Goal: Task Accomplishment & Management: Manage account settings

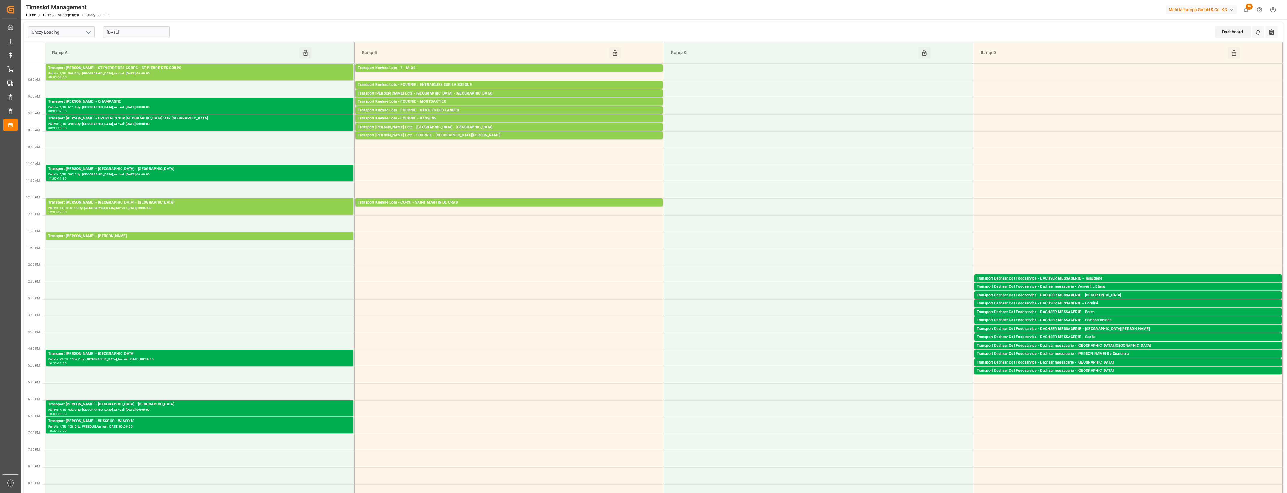
click at [131, 32] on input "[DATE]" at bounding box center [136, 31] width 67 height 11
click at [146, 67] on span "2" at bounding box center [146, 68] width 2 height 4
type input "[DATE]"
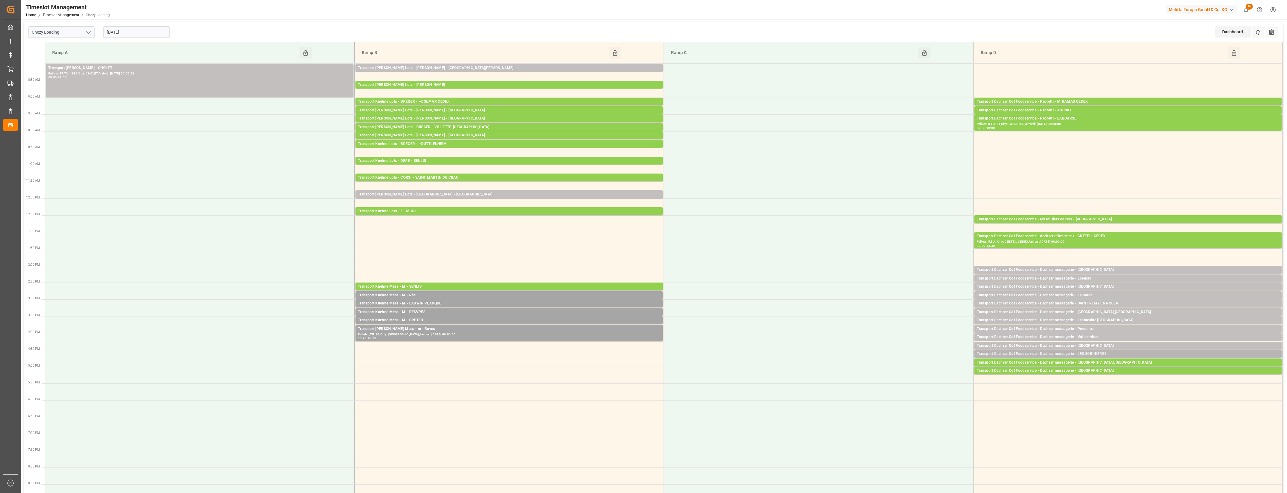
click at [1100, 354] on div "Transport Dachser Cof Foodservice - Dachser messagerie - LES SORINIERES" at bounding box center [1128, 354] width 302 height 6
click at [910, 381] on button "Open" at bounding box center [895, 380] width 42 height 7
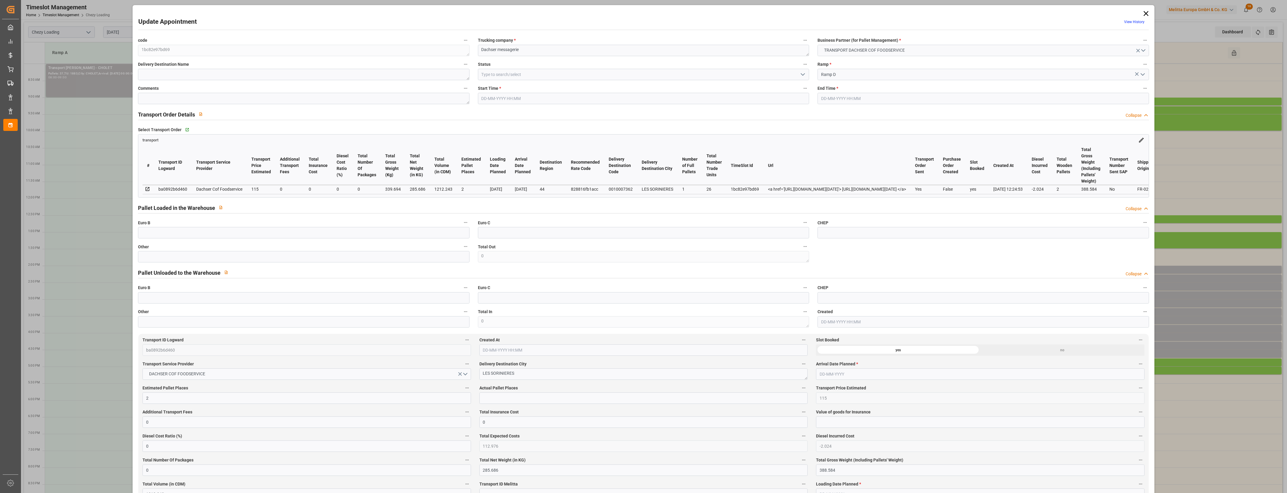
type input "2"
type input "115"
type input "0"
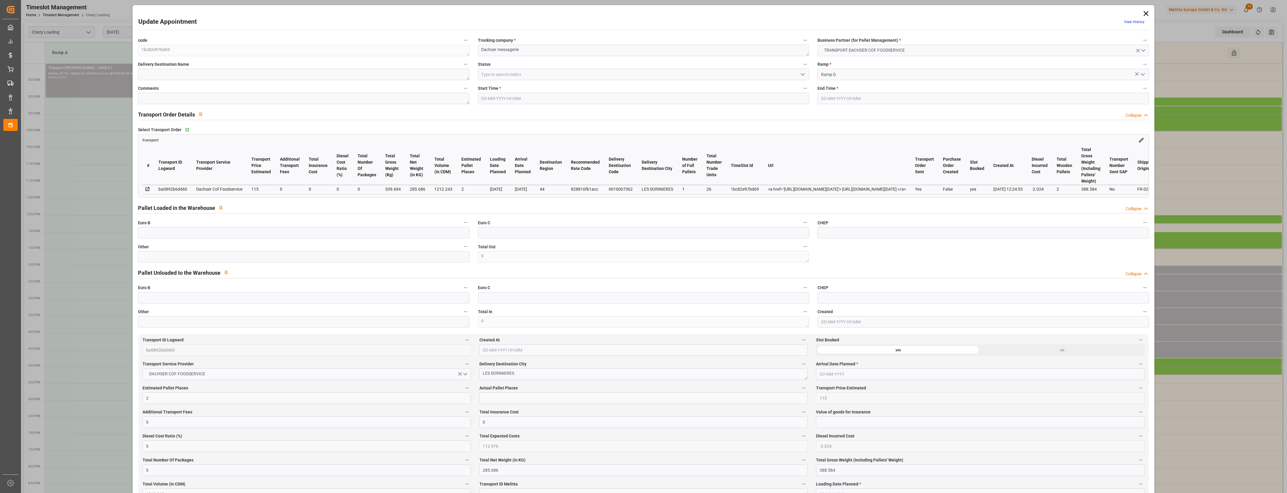
type input "112.976"
type input "-2.024"
type input "0"
type input "285.686"
type input "388.584"
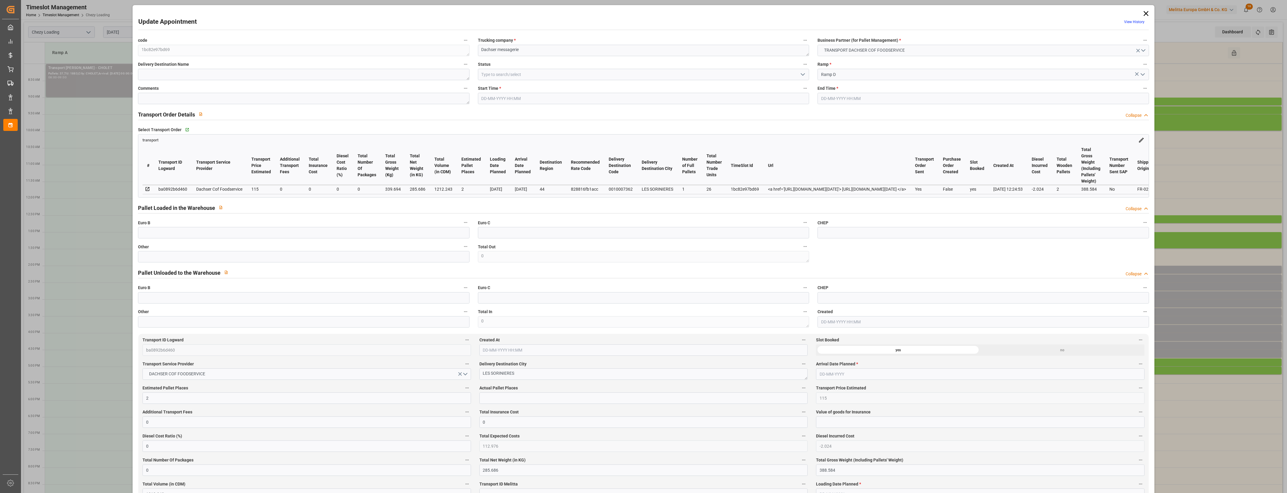
type input "1212.243"
type input "44"
type input "1"
type input "26"
type input "2"
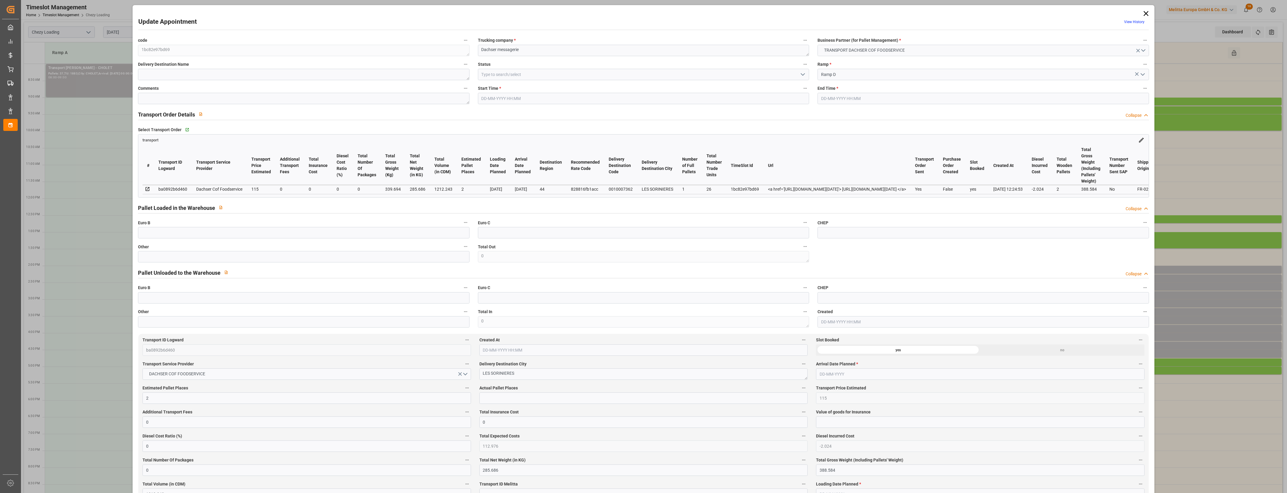
type input "101"
type input "339.694"
type input "0"
type input "4710.8598"
type input "0"
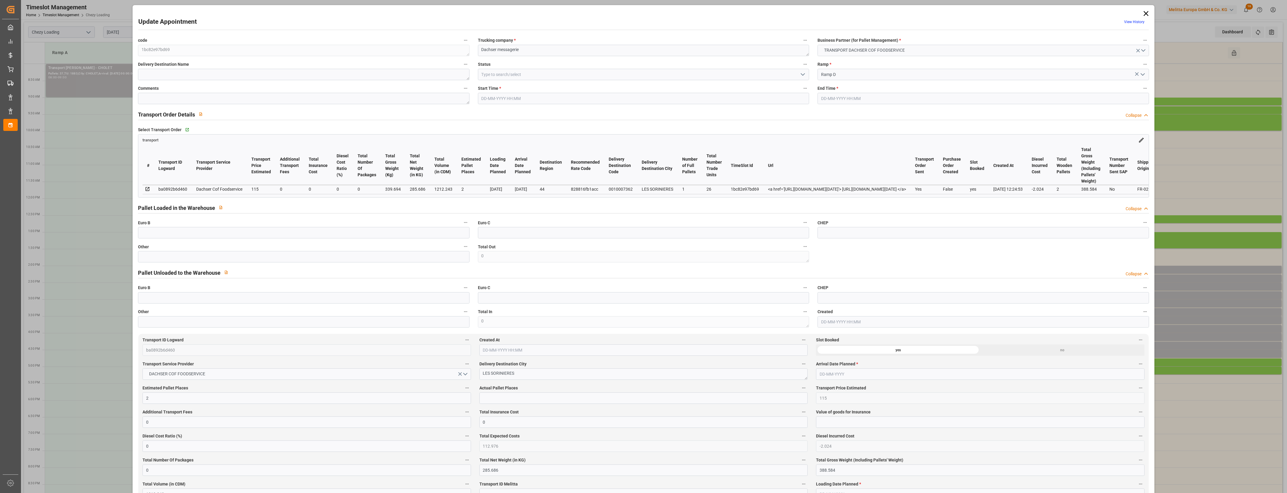
type input "0"
type input "21"
type input "35"
type input "[DATE] 16:30"
type input "[DATE] 16:45"
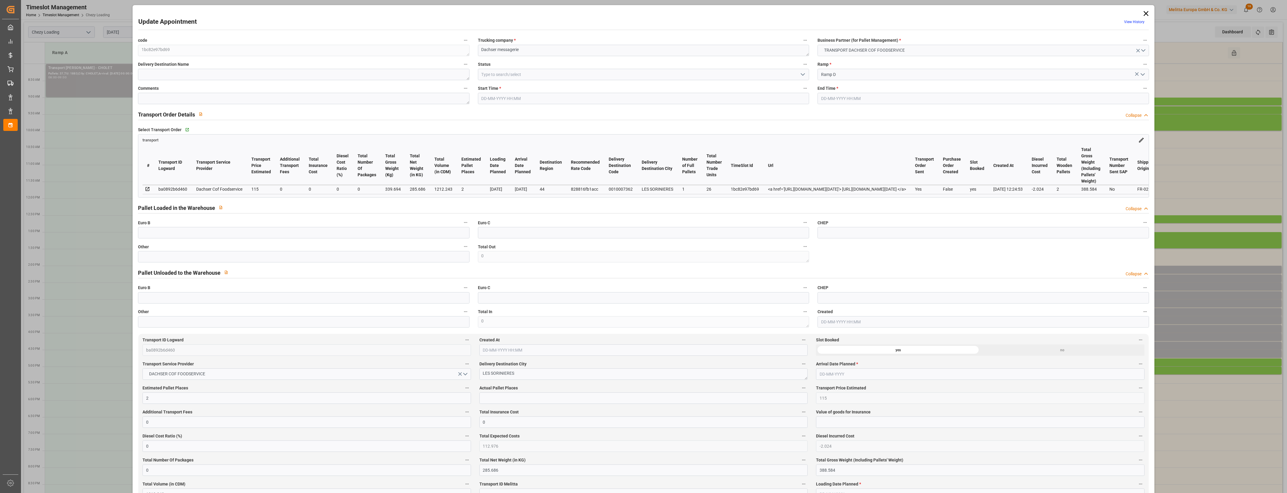
type input "[DATE] 12:57"
type input "[DATE] 12:24"
type input "[DATE]"
click at [378, 256] on input "text" at bounding box center [303, 256] width 331 height 11
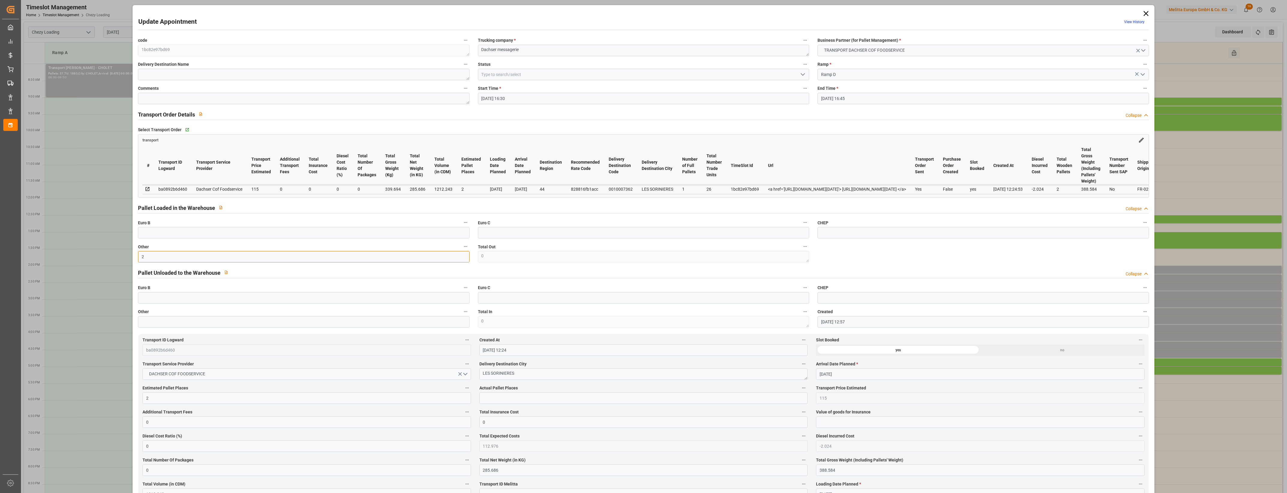
type input "2"
drag, startPoint x: 513, startPoint y: 402, endPoint x: 528, endPoint y: 400, distance: 15.8
click at [513, 402] on input "text" at bounding box center [644, 397] width 328 height 11
type input "2"
click at [553, 389] on label "Actual Pallet Places" at bounding box center [644, 388] width 328 height 8
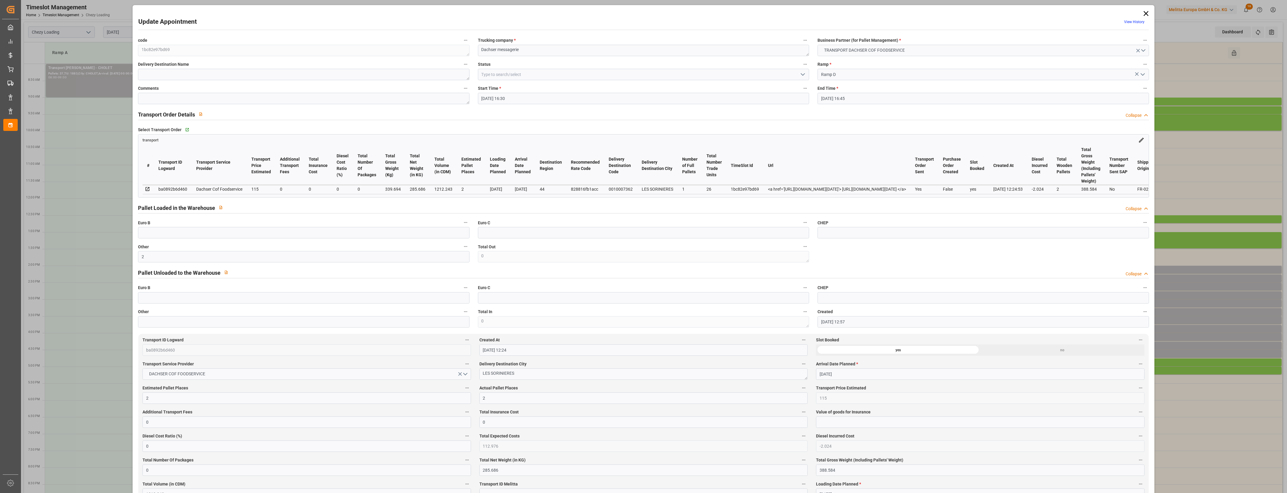
click at [800, 389] on button "Actual Pallet Places" at bounding box center [804, 388] width 8 height 8
click at [560, 388] on div at bounding box center [643, 246] width 1287 height 493
click at [803, 74] on polyline "open menu" at bounding box center [803, 75] width 4 height 2
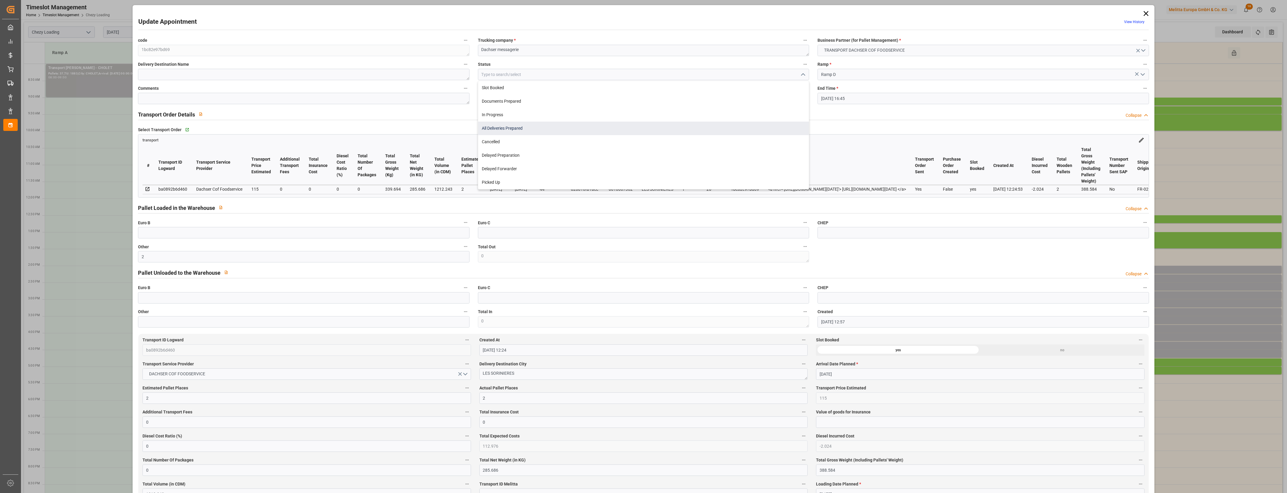
click at [498, 130] on div "All Deliveries Prepared" at bounding box center [643, 129] width 331 height 14
type input "All Deliveries Prepared"
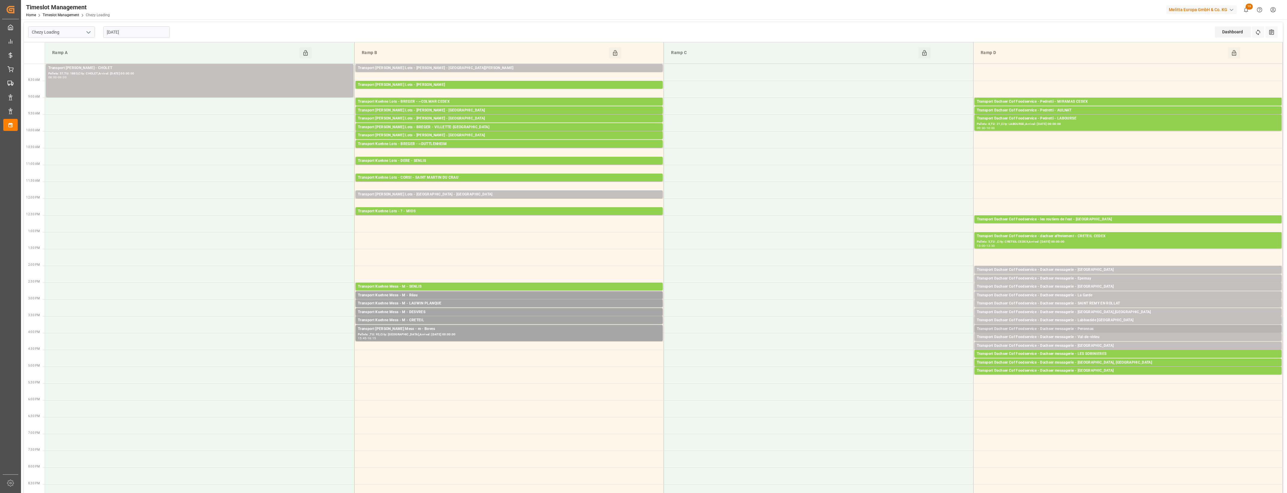
click at [1097, 329] on div "Transport Dachser Cof Foodservice - Dachser messagerie - Peronnas" at bounding box center [1128, 329] width 302 height 6
click at [902, 347] on button "Open" at bounding box center [895, 347] width 42 height 7
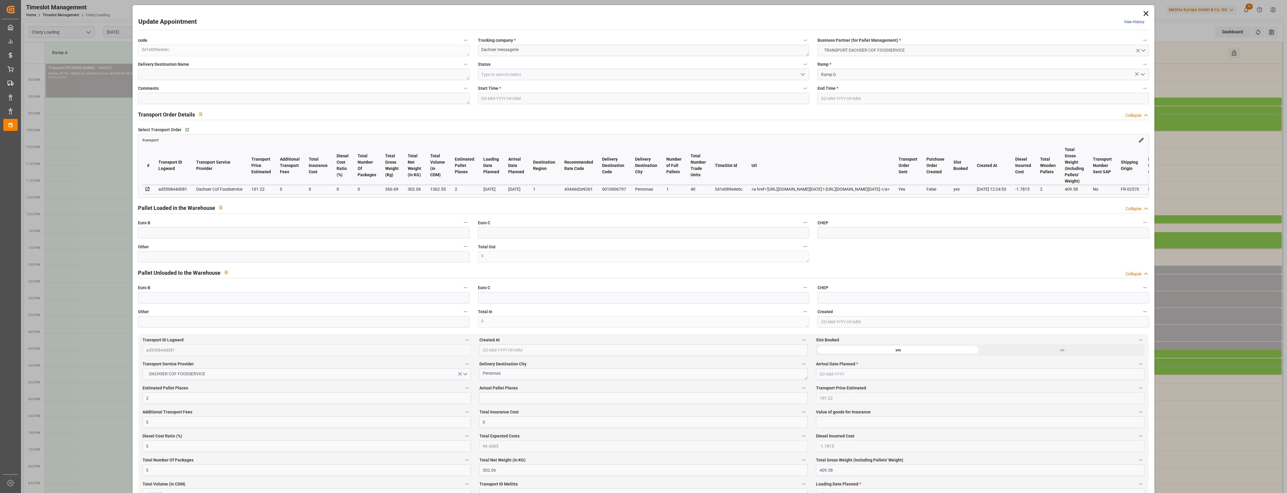
type input "[DATE] 15:45"
type input "[DATE] 16:00"
type input "[DATE] 12:54"
type input "[DATE] 12:24"
type input "[DATE]"
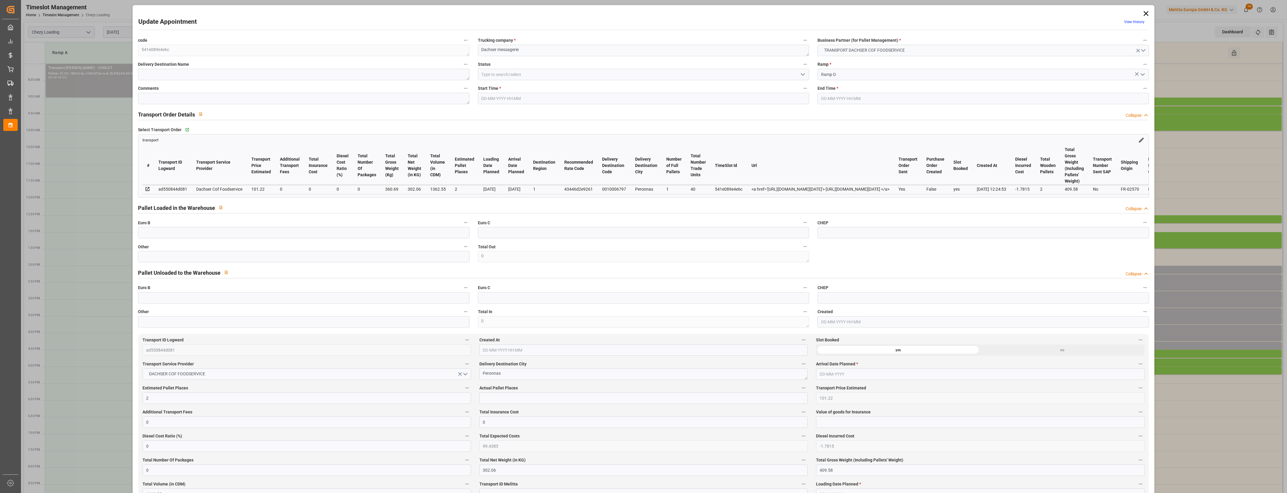
type input "[DATE]"
click at [196, 254] on input "text" at bounding box center [303, 256] width 331 height 11
type input "2"
click at [501, 392] on label "Actual Pallet Places" at bounding box center [644, 388] width 328 height 8
click at [800, 392] on button "Actual Pallet Places" at bounding box center [804, 388] width 8 height 8
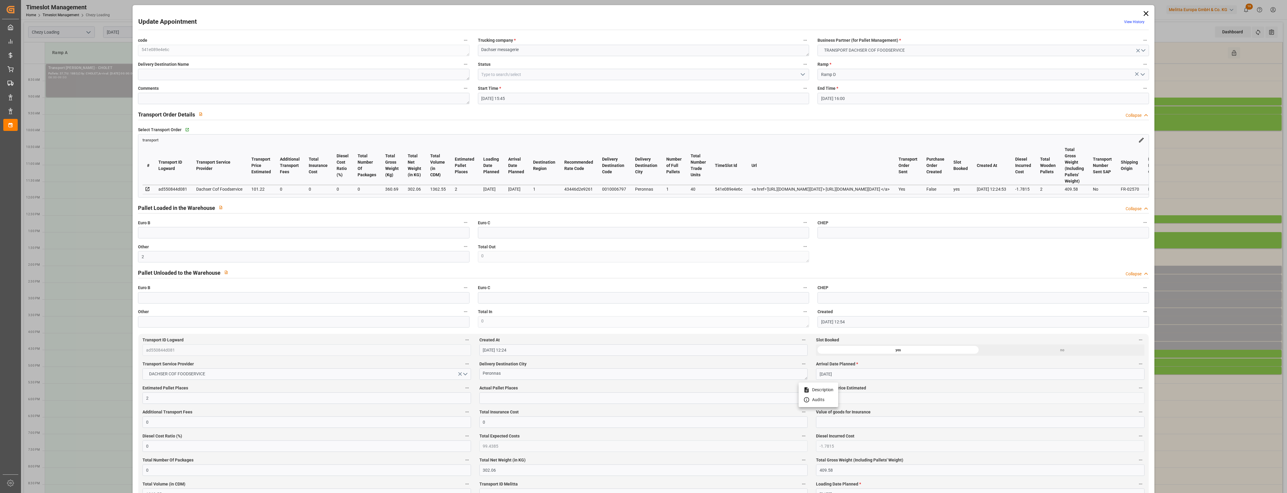
click at [501, 395] on div at bounding box center [643, 246] width 1287 height 493
click at [501, 396] on input "text" at bounding box center [644, 397] width 328 height 11
type input "2"
click at [533, 391] on label "Actual Pallet Places" at bounding box center [644, 388] width 328 height 8
click at [800, 391] on button "Actual Pallet Places" at bounding box center [804, 388] width 8 height 8
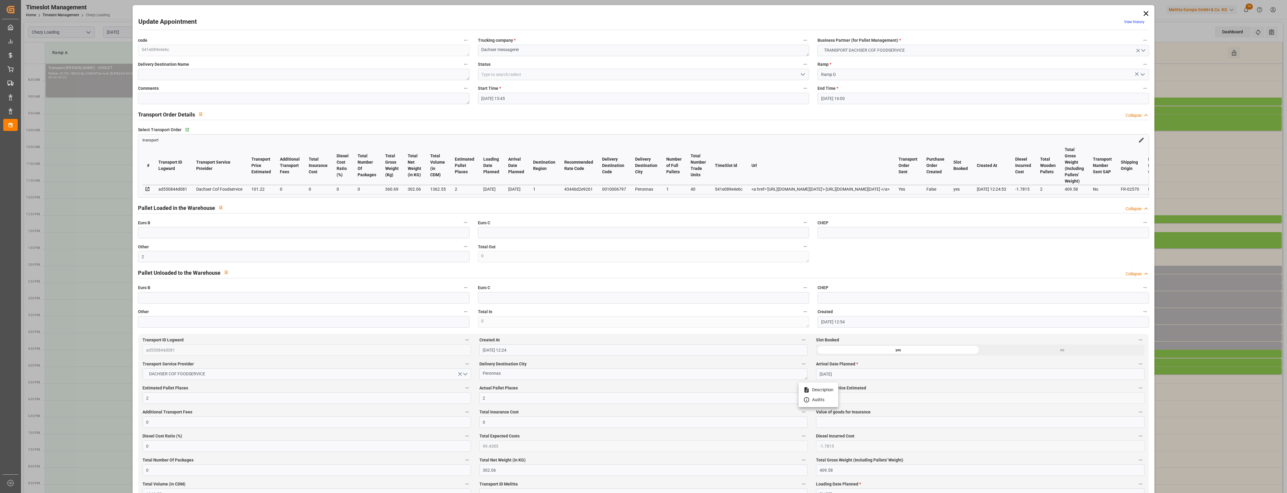
click at [545, 392] on div at bounding box center [643, 246] width 1287 height 493
click at [802, 75] on polyline "open menu" at bounding box center [803, 75] width 4 height 2
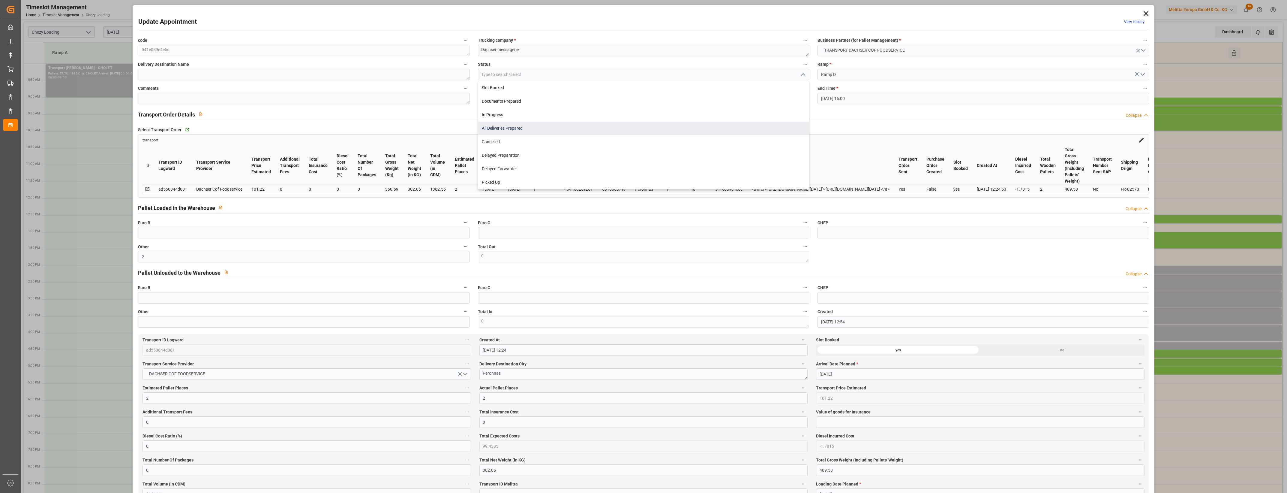
click at [504, 131] on div "All Deliveries Prepared" at bounding box center [643, 129] width 331 height 14
type input "All Deliveries Prepared"
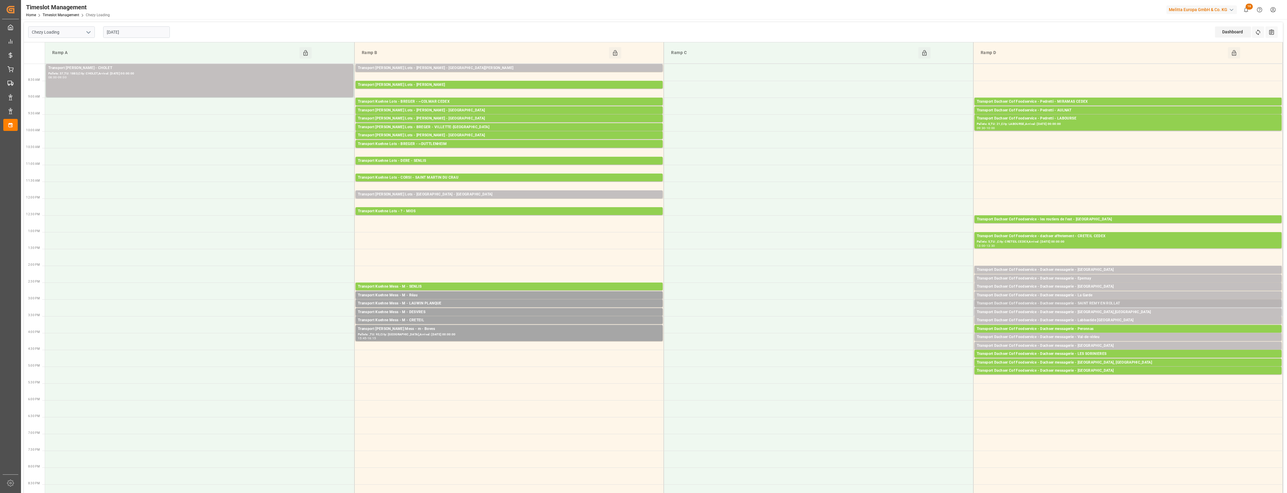
click at [1102, 302] on div "Transport Dachser Cof Foodservice - Dachser messagerie - SAINT REMY EN ROLLAT" at bounding box center [1128, 303] width 302 height 6
click at [908, 330] on button "Open" at bounding box center [895, 330] width 42 height 7
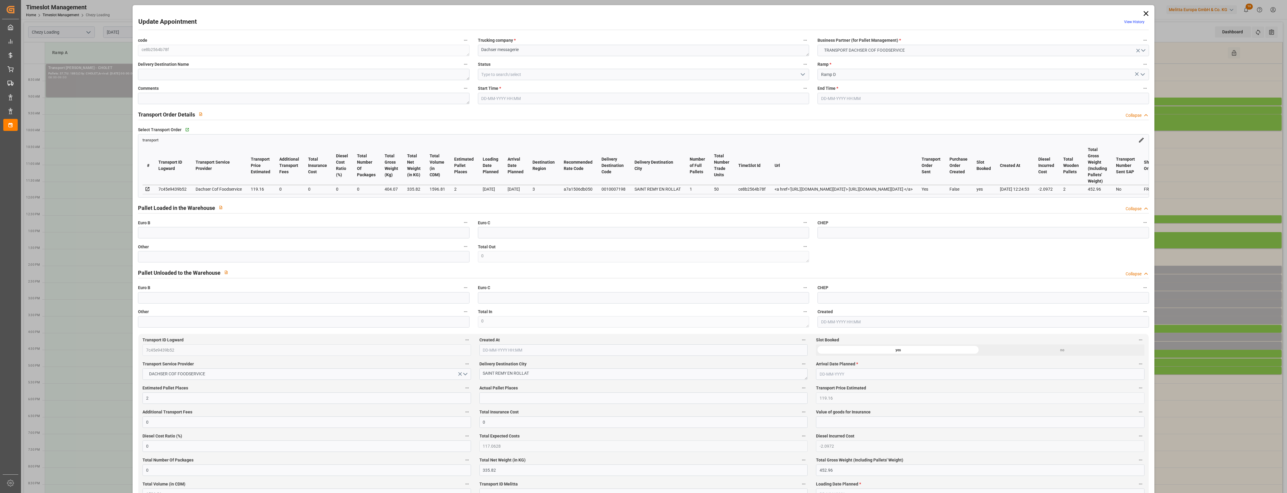
type input "[DATE] 15:00"
type input "[DATE] 15:15"
type input "[DATE] 12:51"
type input "[DATE] 12:24"
type input "[DATE]"
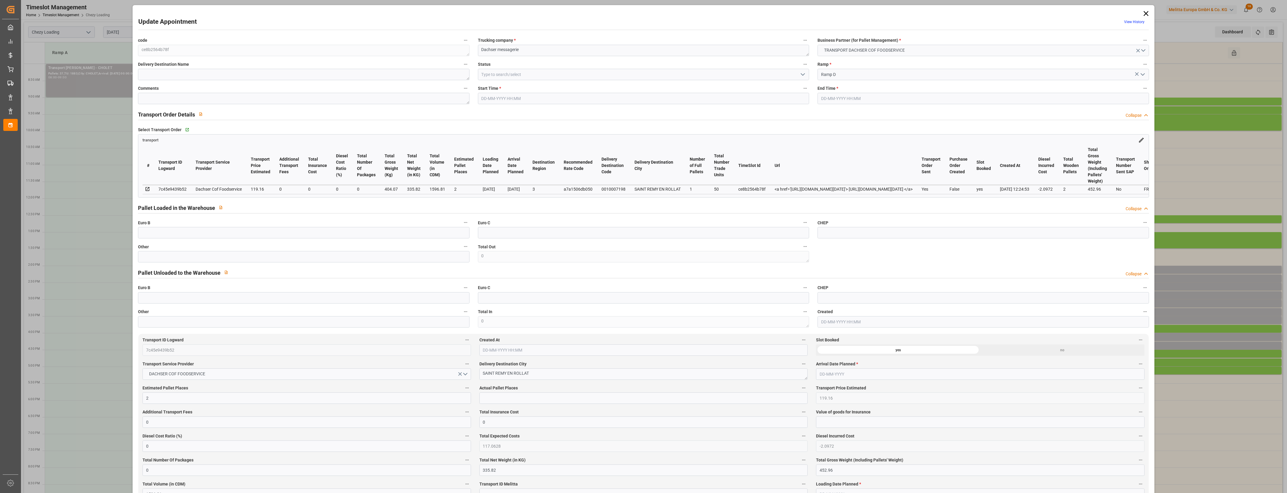
type input "[DATE]"
click at [290, 232] on input "text" at bounding box center [303, 232] width 331 height 11
click at [293, 258] on input "text" at bounding box center [303, 256] width 331 height 11
type input "2"
click at [306, 249] on label "Other" at bounding box center [303, 246] width 331 height 8
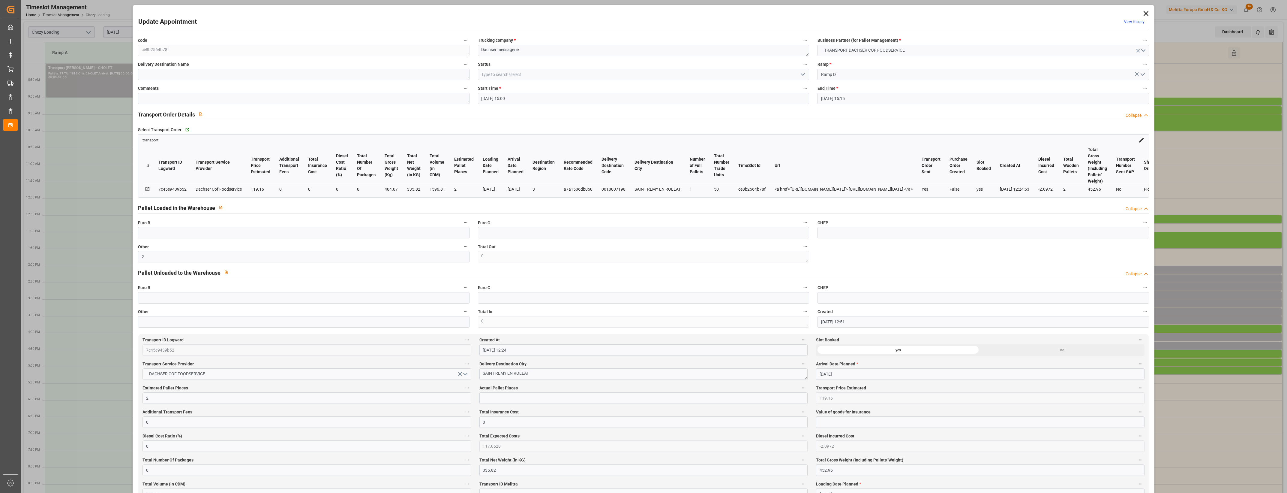
click at [462, 249] on button "Other" at bounding box center [466, 246] width 8 height 8
click at [306, 249] on div at bounding box center [643, 246] width 1287 height 493
click at [489, 404] on input "text" at bounding box center [644, 397] width 328 height 11
type input "2"
click at [559, 390] on label "Actual Pallet Places" at bounding box center [644, 388] width 328 height 8
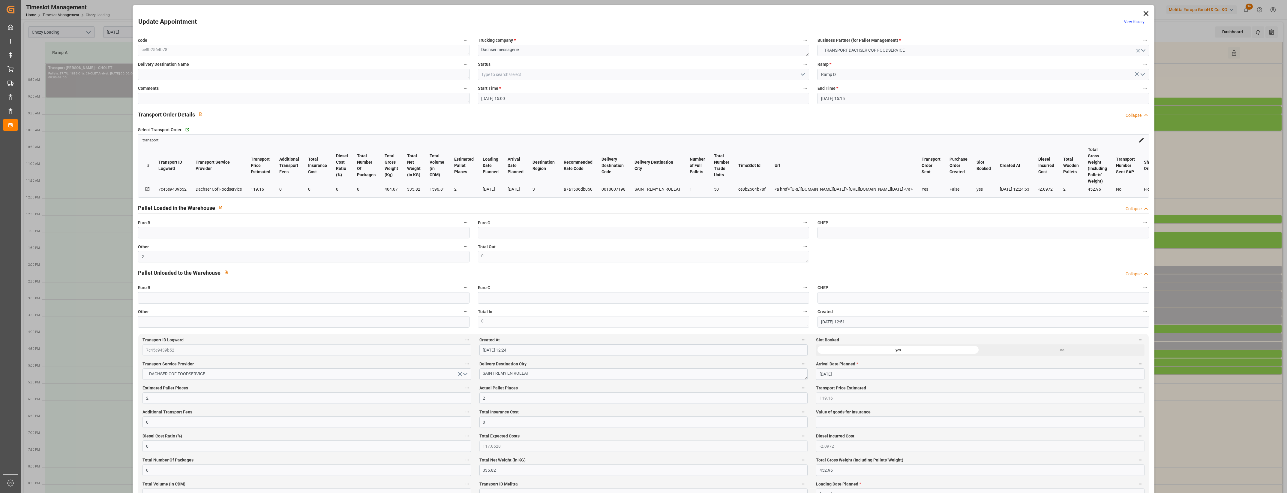
click at [800, 390] on button "Actual Pallet Places" at bounding box center [804, 388] width 8 height 8
click at [575, 390] on div at bounding box center [643, 246] width 1287 height 493
click at [801, 77] on icon "open menu" at bounding box center [802, 74] width 7 height 7
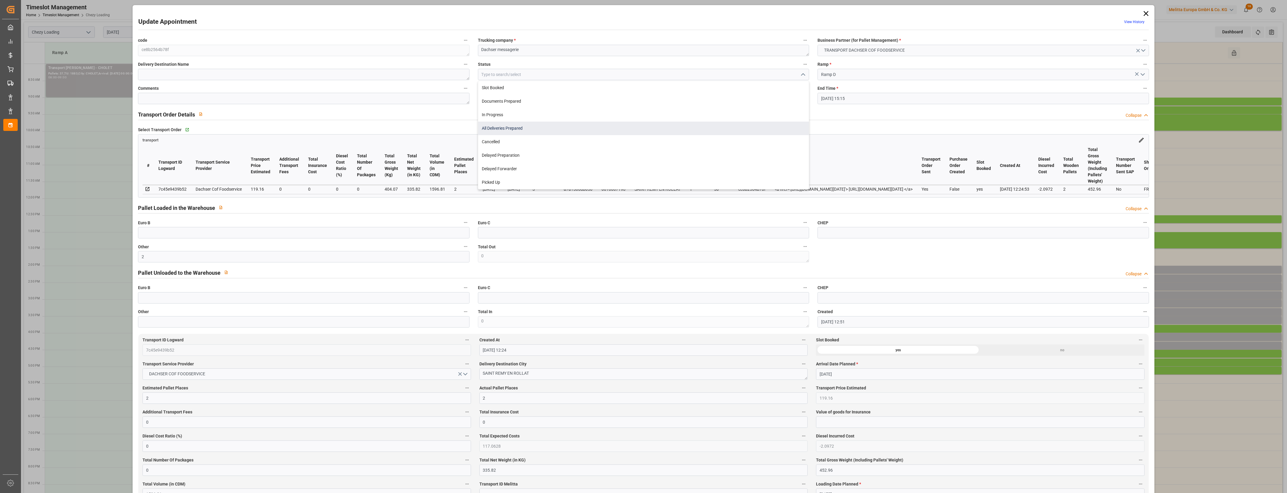
click at [529, 127] on div "All Deliveries Prepared" at bounding box center [643, 129] width 331 height 14
type input "All Deliveries Prepared"
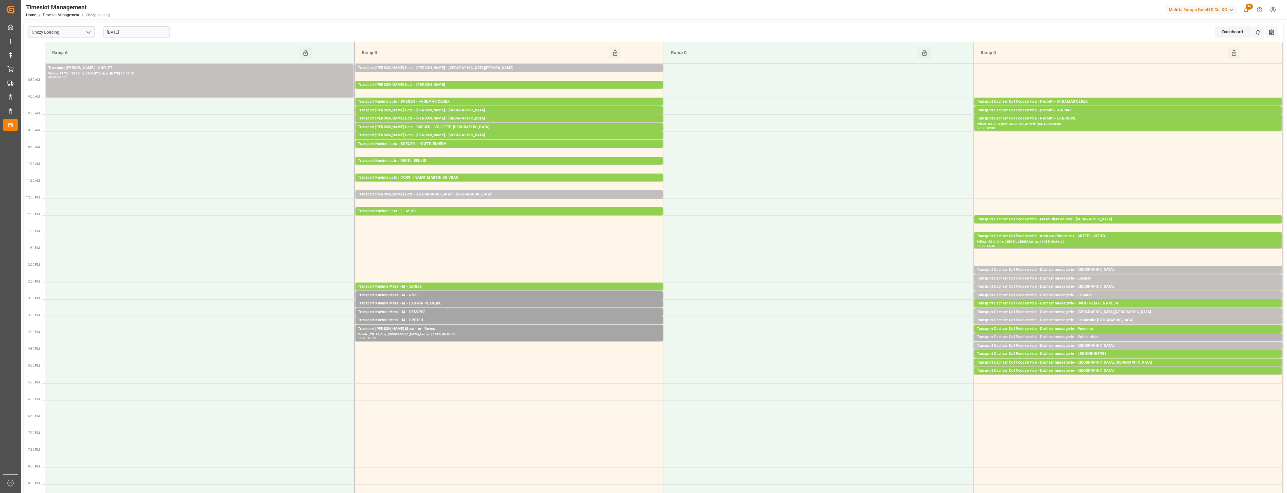
click at [1095, 336] on div "Transport Dachser Cof Foodservice - Dachser messagerie - Val-de-virieu" at bounding box center [1128, 337] width 302 height 6
click at [913, 363] on button "Open" at bounding box center [895, 363] width 42 height 7
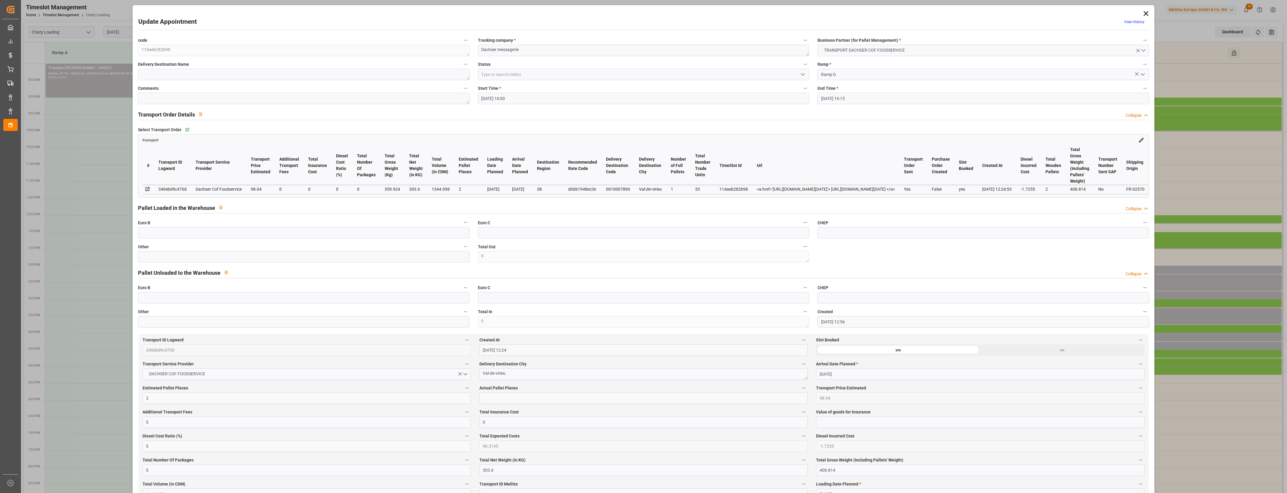
type input "[DATE] 16:00"
type input "[DATE] 16:15"
type input "[DATE] 12:56"
type input "[DATE] 12:24"
type input "[DATE]"
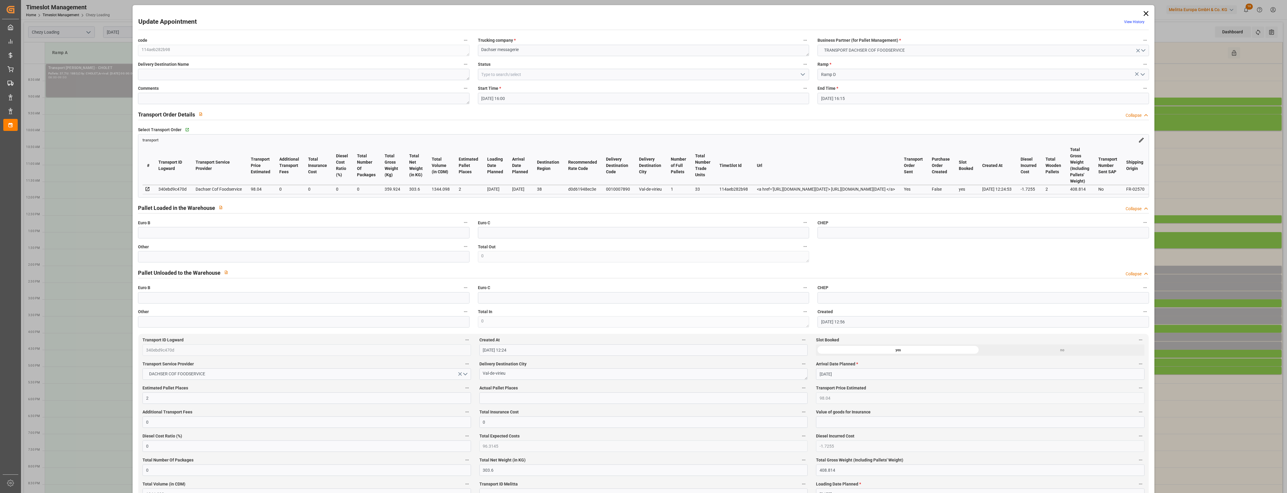
type input "[DATE]"
click at [188, 251] on label "Other" at bounding box center [303, 246] width 331 height 8
click at [462, 250] on button "Other" at bounding box center [466, 246] width 8 height 8
click at [192, 260] on div at bounding box center [643, 246] width 1287 height 493
click at [165, 259] on input "text" at bounding box center [303, 256] width 331 height 11
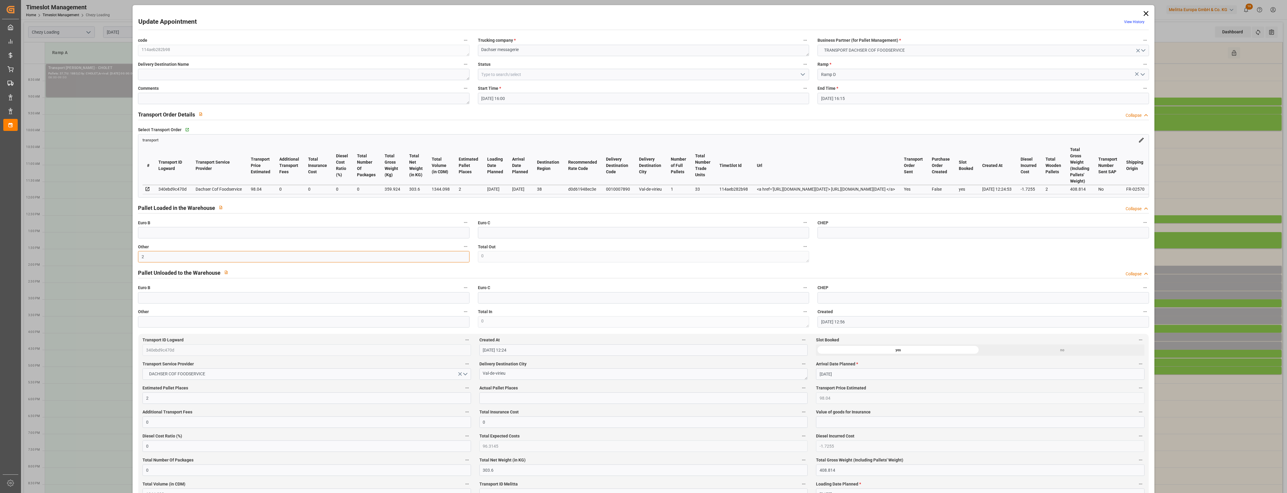
type input "2"
drag, startPoint x: 506, startPoint y: 401, endPoint x: 513, endPoint y: 396, distance: 8.3
click at [506, 401] on input "text" at bounding box center [644, 397] width 328 height 11
type input "2"
click at [579, 389] on label "Actual Pallet Places" at bounding box center [644, 388] width 328 height 8
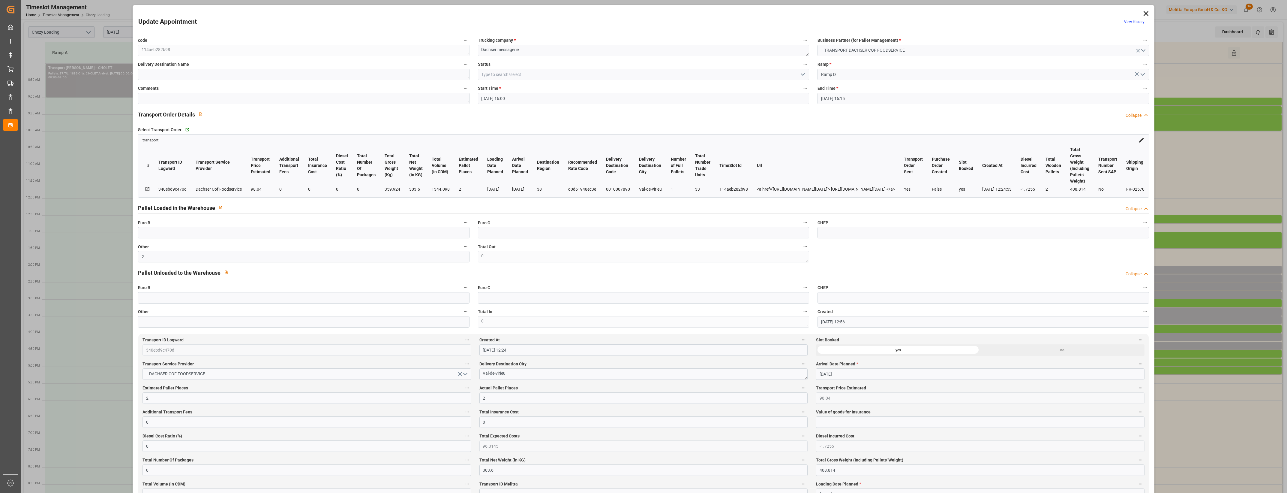
click at [800, 389] on button "Actual Pallet Places" at bounding box center [804, 388] width 8 height 8
click at [598, 390] on div at bounding box center [643, 246] width 1287 height 493
click at [803, 75] on icon "open menu" at bounding box center [802, 74] width 7 height 7
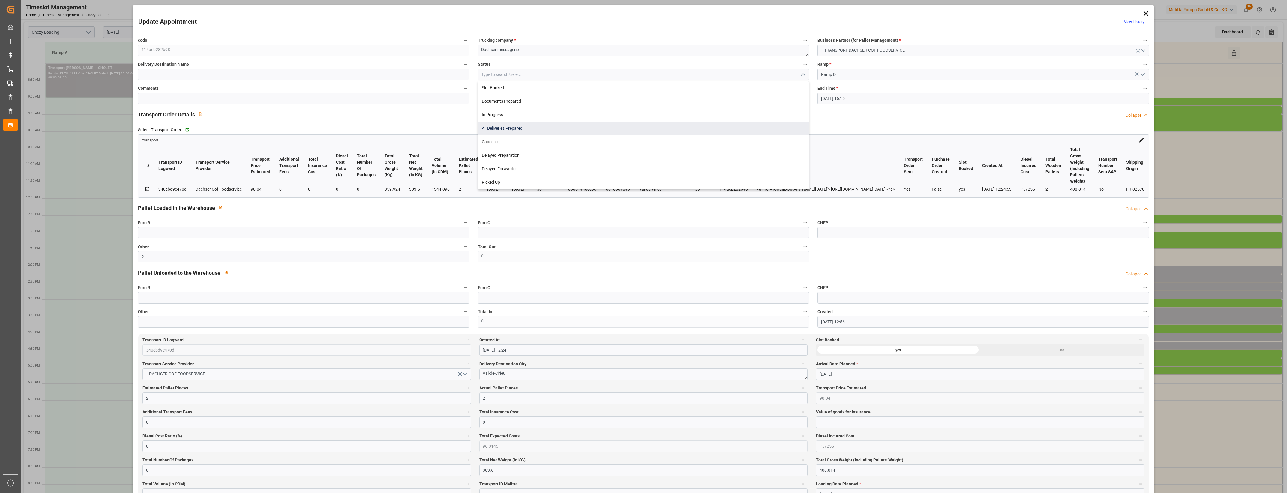
click at [549, 125] on div "All Deliveries Prepared" at bounding box center [643, 129] width 331 height 14
type input "All Deliveries Prepared"
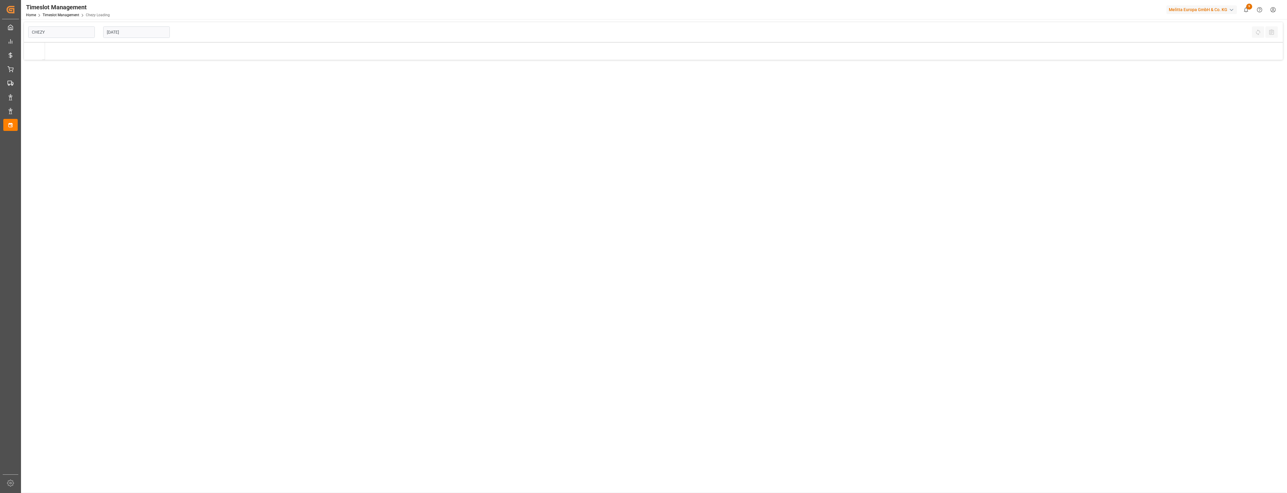
type input "Chezy Loading"
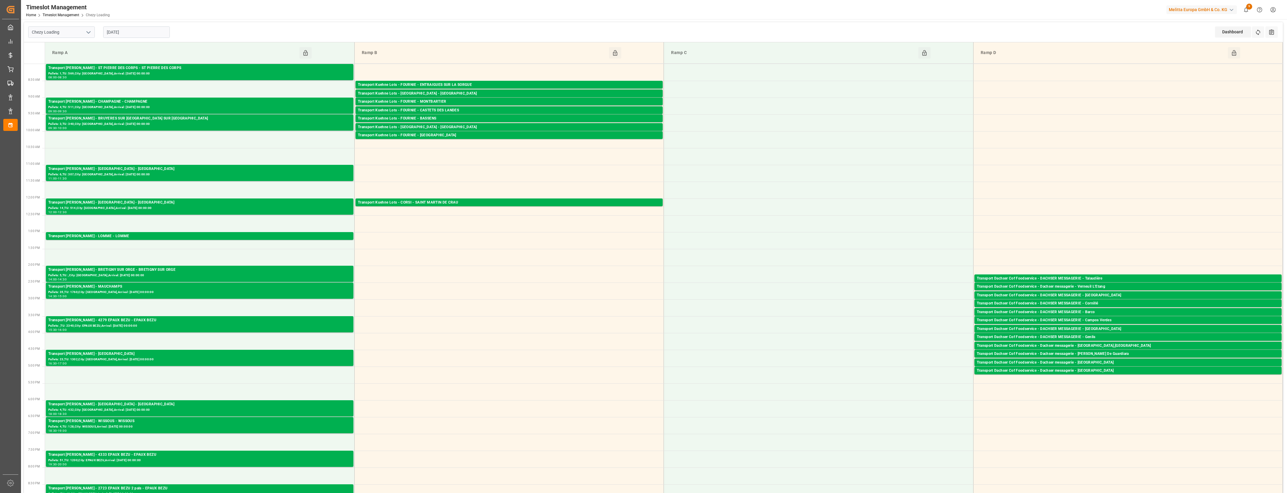
click at [143, 29] on input "[DATE]" at bounding box center [136, 31] width 67 height 11
click at [145, 68] on span "2" at bounding box center [146, 68] width 2 height 4
type input "[DATE]"
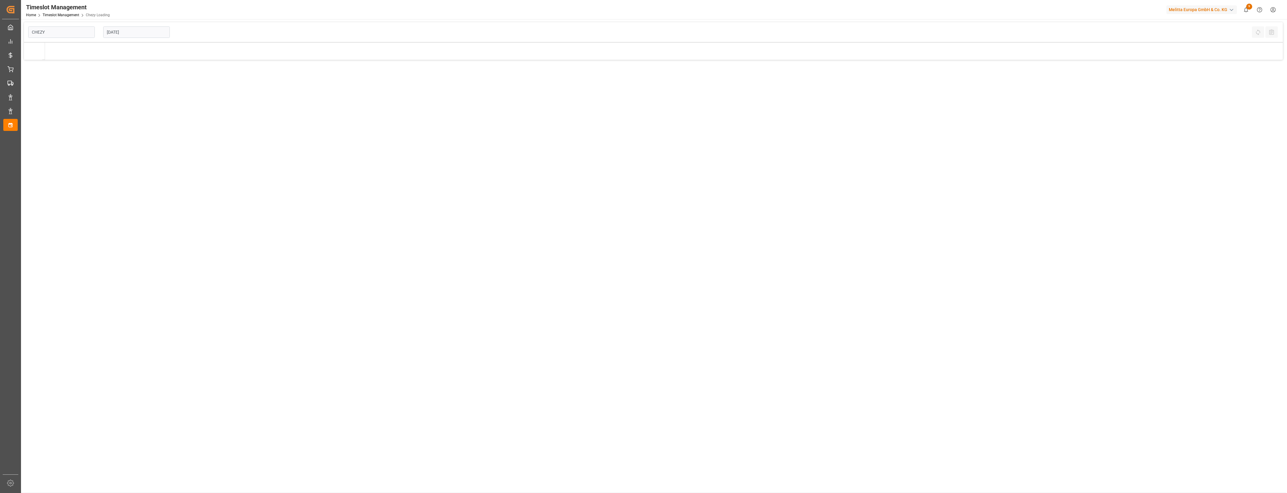
type input "Chezy Loading"
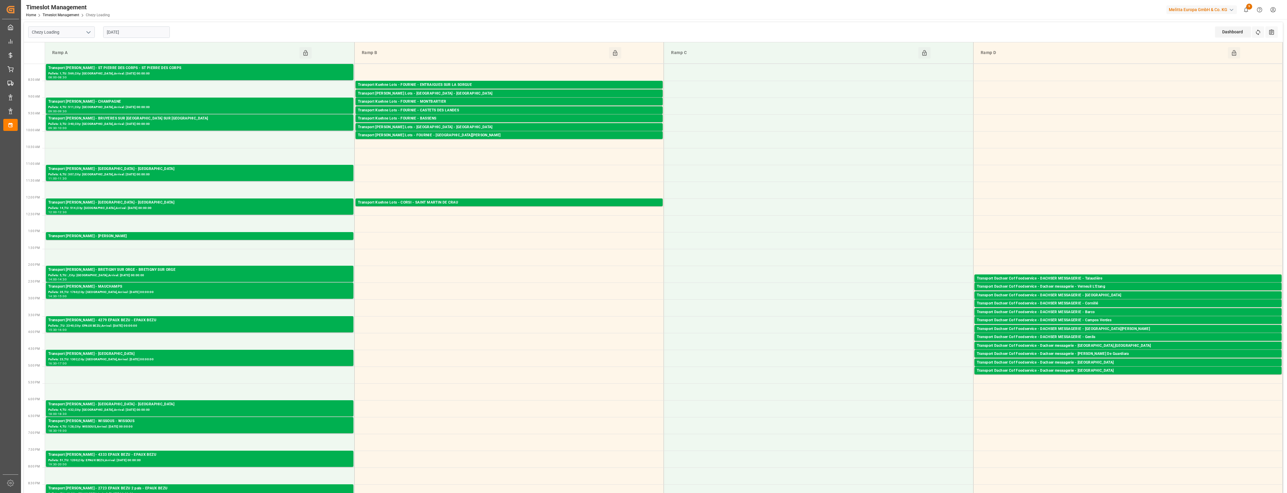
click at [143, 33] on input "[DATE]" at bounding box center [136, 31] width 67 height 11
click at [147, 69] on div "2" at bounding box center [147, 68] width 8 height 7
type input "[DATE]"
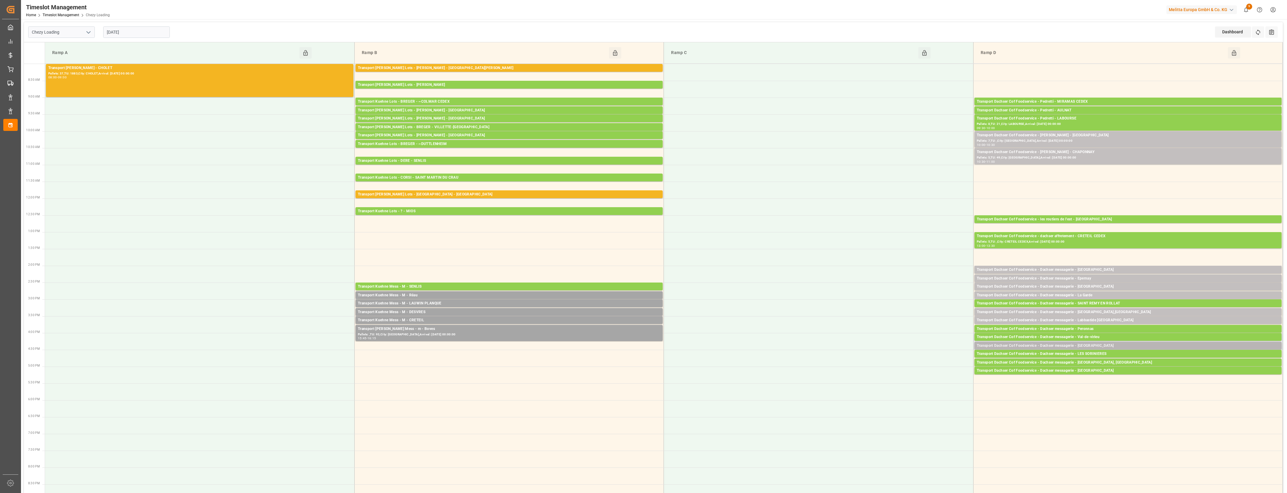
click at [1107, 345] on div "Transport Dachser Cof Foodservice - Dachser messagerie - [GEOGRAPHIC_DATA]" at bounding box center [1128, 346] width 302 height 6
click at [910, 364] on button "Open" at bounding box center [895, 363] width 42 height 7
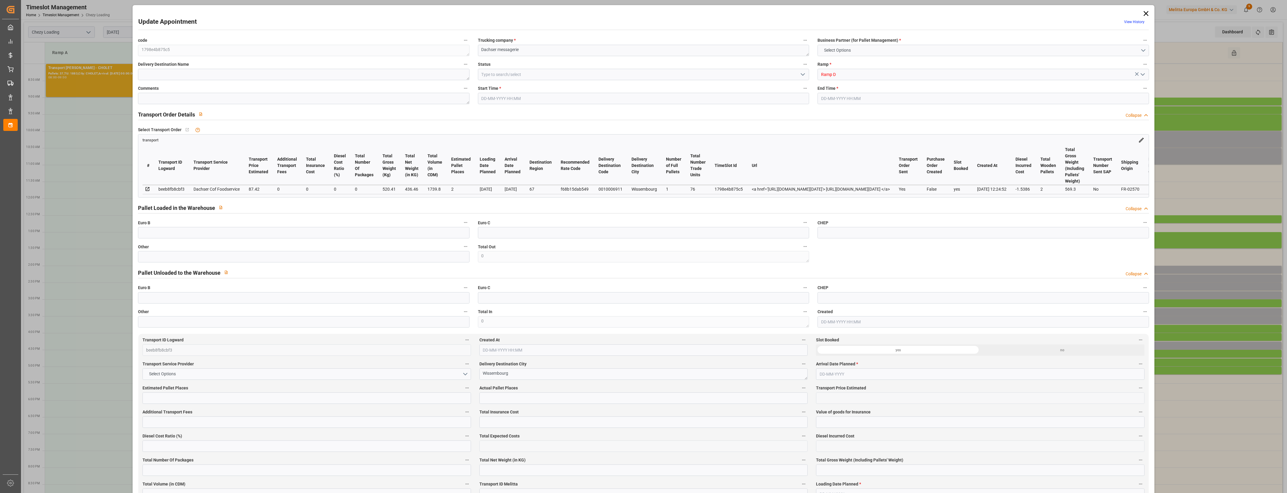
type input "2"
type input "87.42"
type input "0"
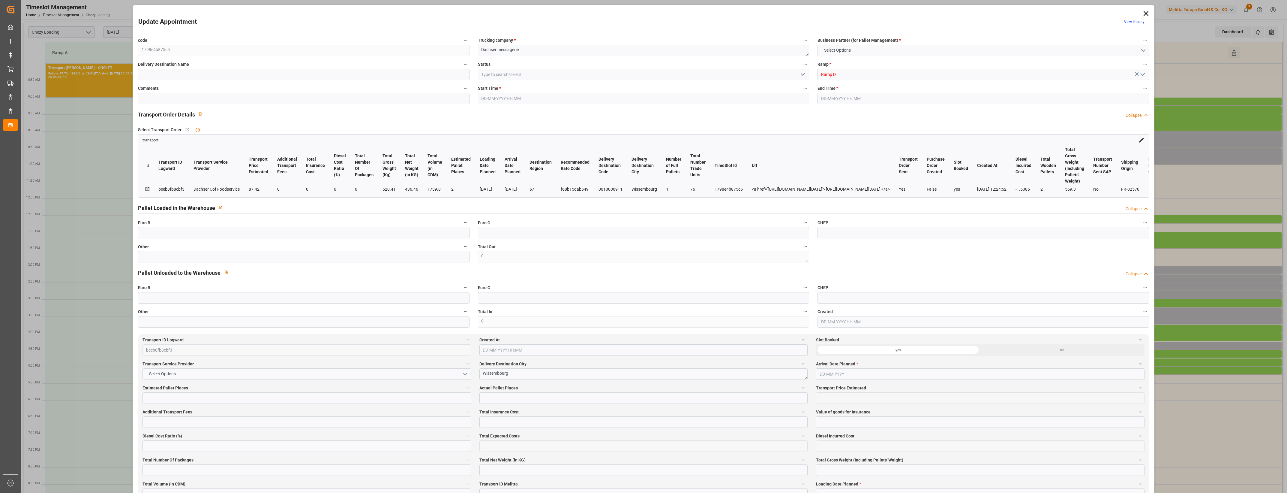
type input "85.8814"
type input "-1.5386"
type input "0"
type input "436.46"
type input "569.3"
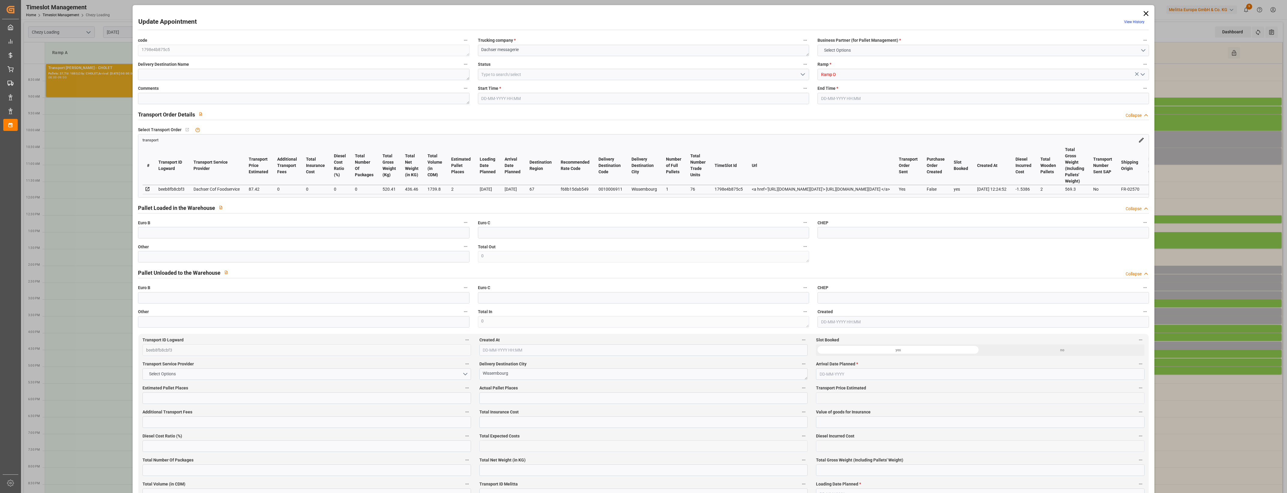
type input "1739.8"
type input "67"
type input "1"
type input "76"
type input "2"
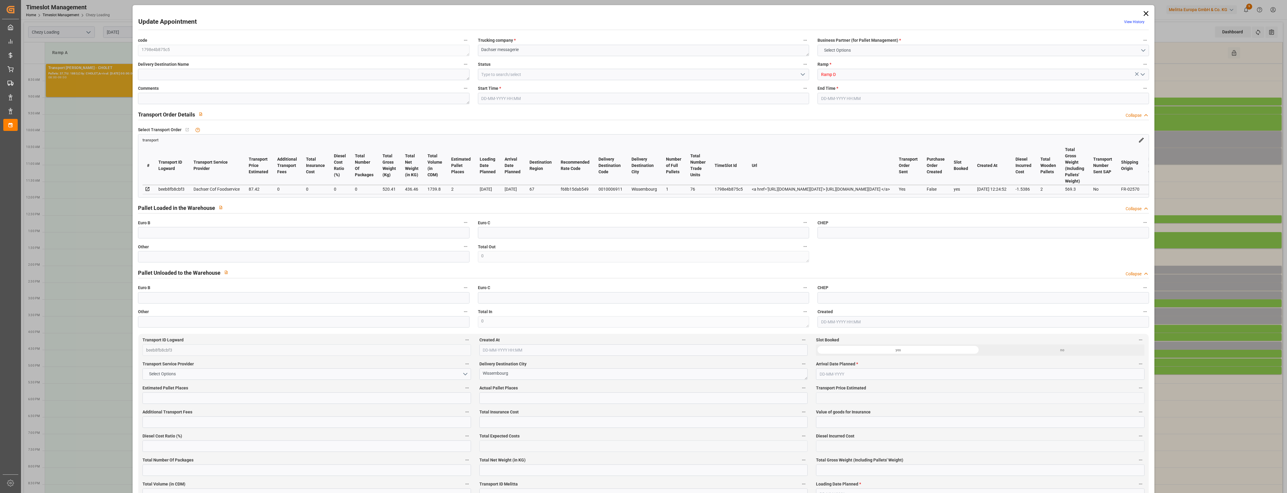
type input "101"
type input "520.41"
type input "0"
type input "4710.8598"
type input "0"
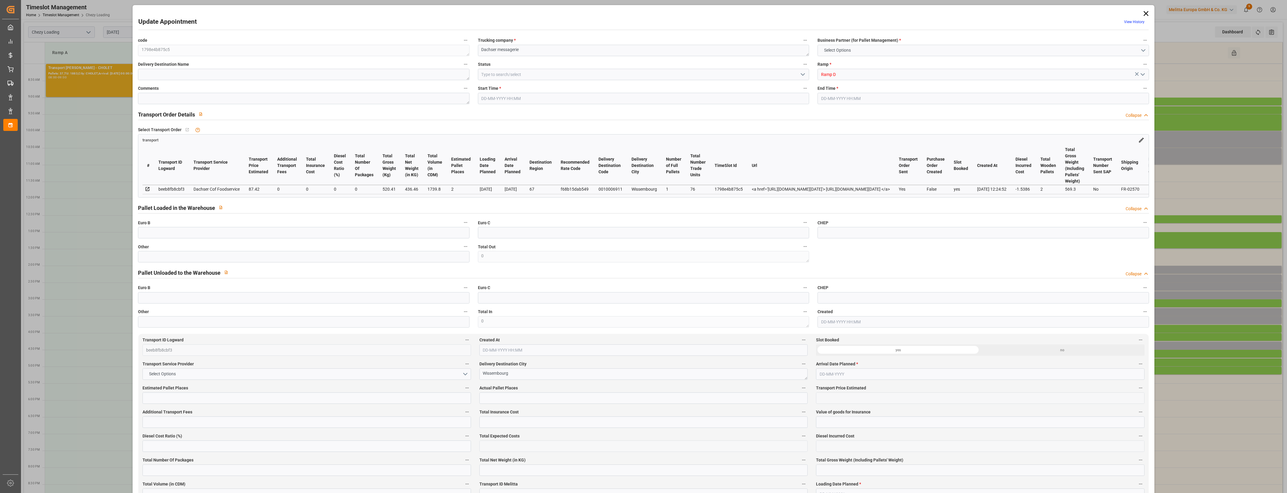
type input "0"
type input "21"
type input "35"
type input "[DATE] 16:15"
type input "[DATE] 16:30"
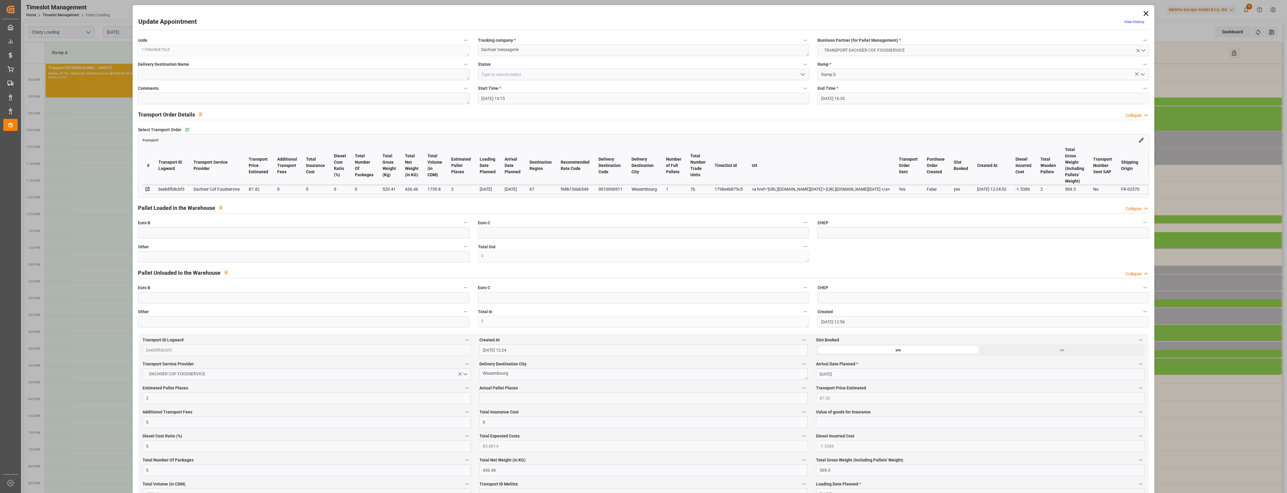
type input "[DATE] 12:56"
type input "[DATE] 12:24"
type input "[DATE]"
type input "03-10-2025"
click at [166, 257] on input "text" at bounding box center [303, 256] width 331 height 11
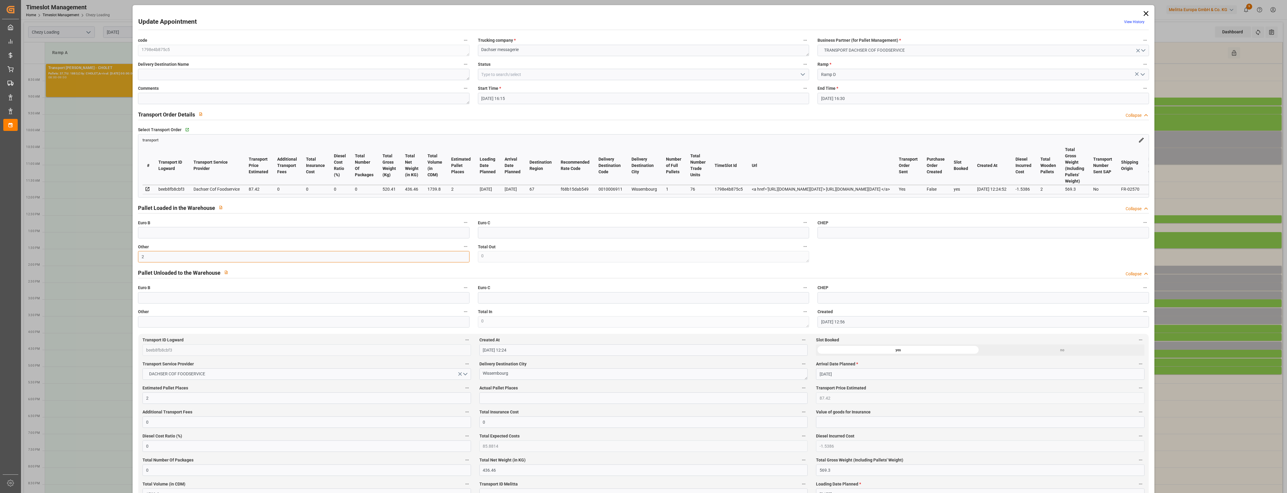
type input "2"
click at [496, 403] on input "text" at bounding box center [644, 397] width 328 height 11
type input "2"
click at [519, 388] on label "Actual Pallet Places" at bounding box center [644, 388] width 328 height 8
click at [800, 388] on button "Actual Pallet Places" at bounding box center [804, 388] width 8 height 8
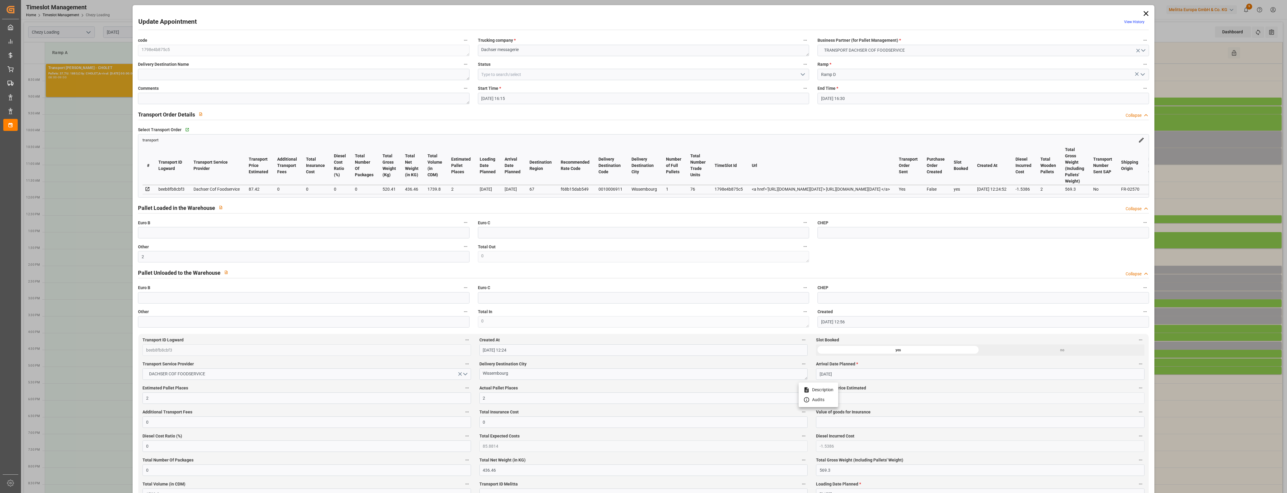
click at [538, 389] on div at bounding box center [643, 246] width 1287 height 493
click at [803, 74] on icon "open menu" at bounding box center [802, 74] width 7 height 7
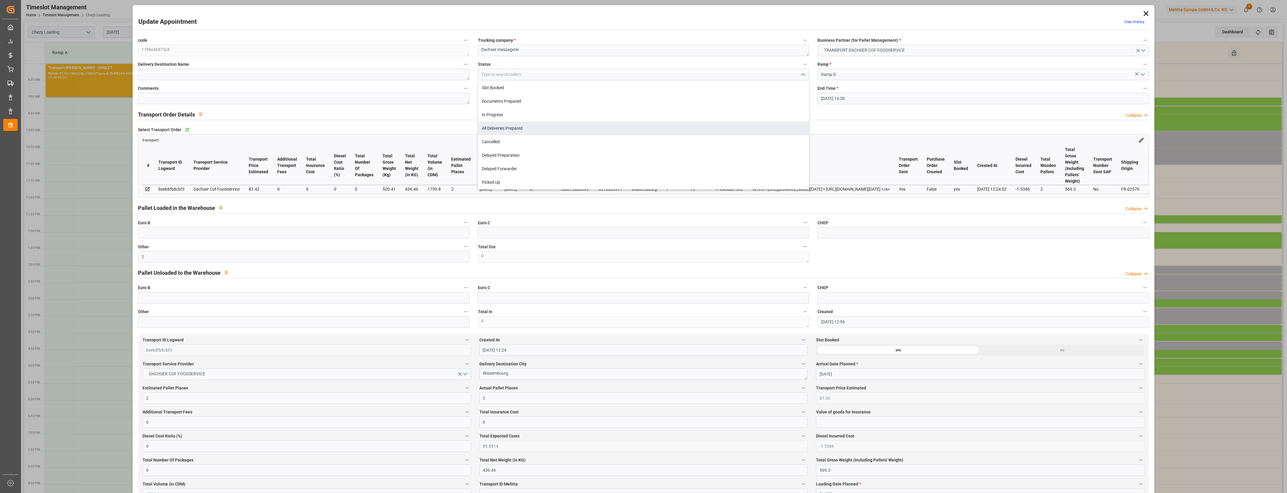
click at [501, 129] on div "All Deliveries Prepared" at bounding box center [643, 129] width 331 height 14
type input "All Deliveries Prepared"
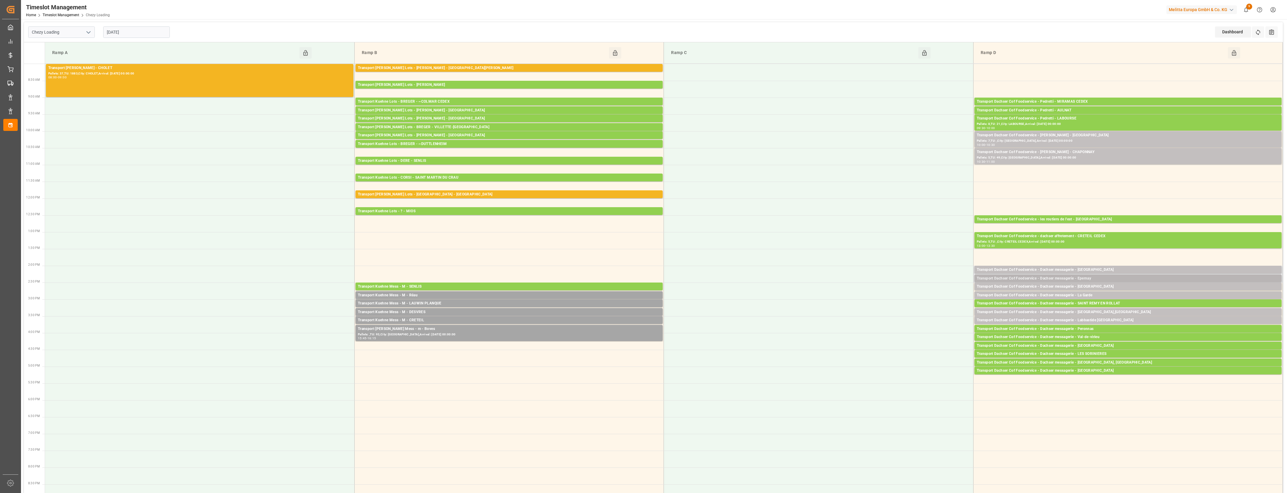
click at [1100, 278] on div "Transport Dachser Cof Foodservice - Dachser messagerie - Epernay" at bounding box center [1128, 278] width 302 height 6
click at [910, 296] on button "Open" at bounding box center [895, 296] width 42 height 7
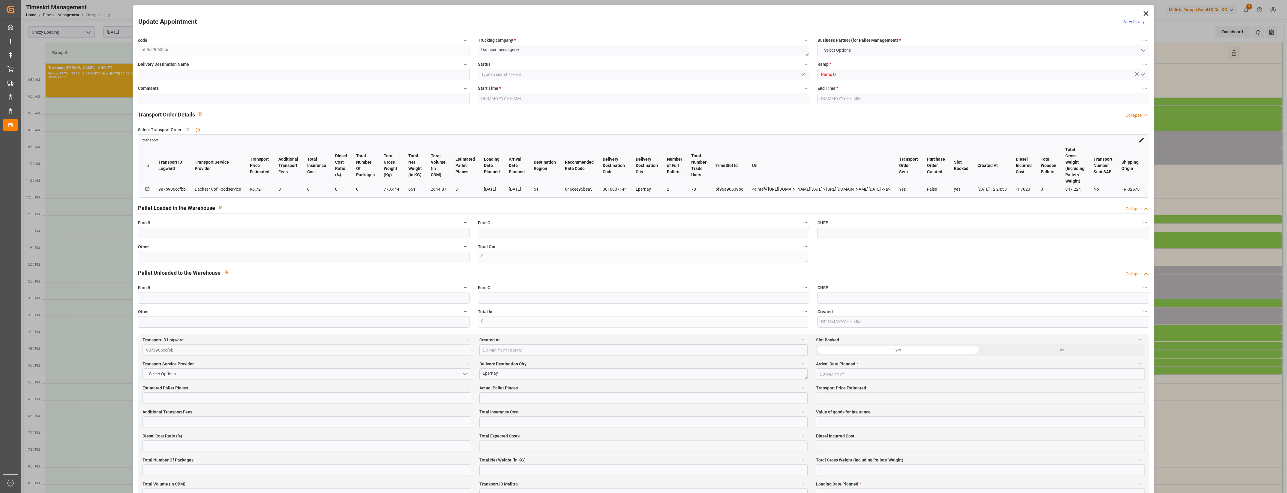
type input "3"
type input "96.72"
type input "0"
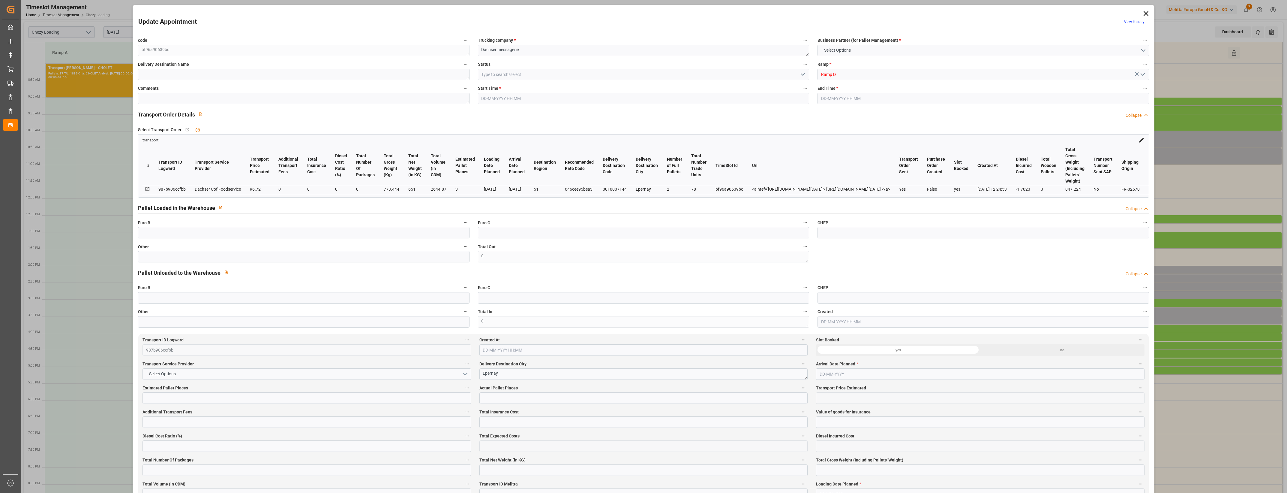
type input "95.0177"
type input "-1.7023"
type input "0"
type input "651"
type input "847.224"
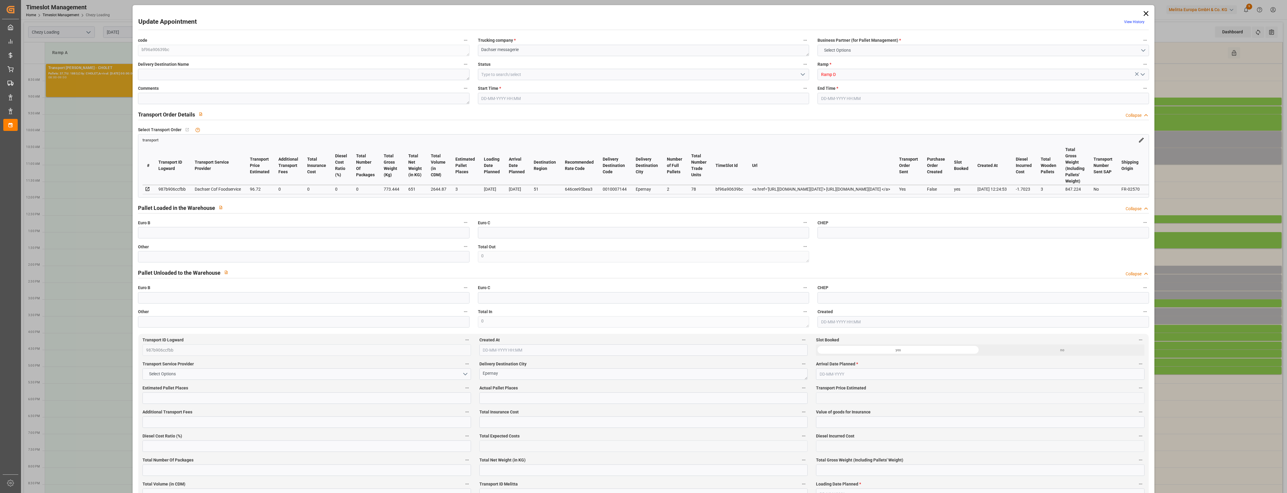
type input "2644.87"
type input "51"
type input "2"
type input "78"
type input "3"
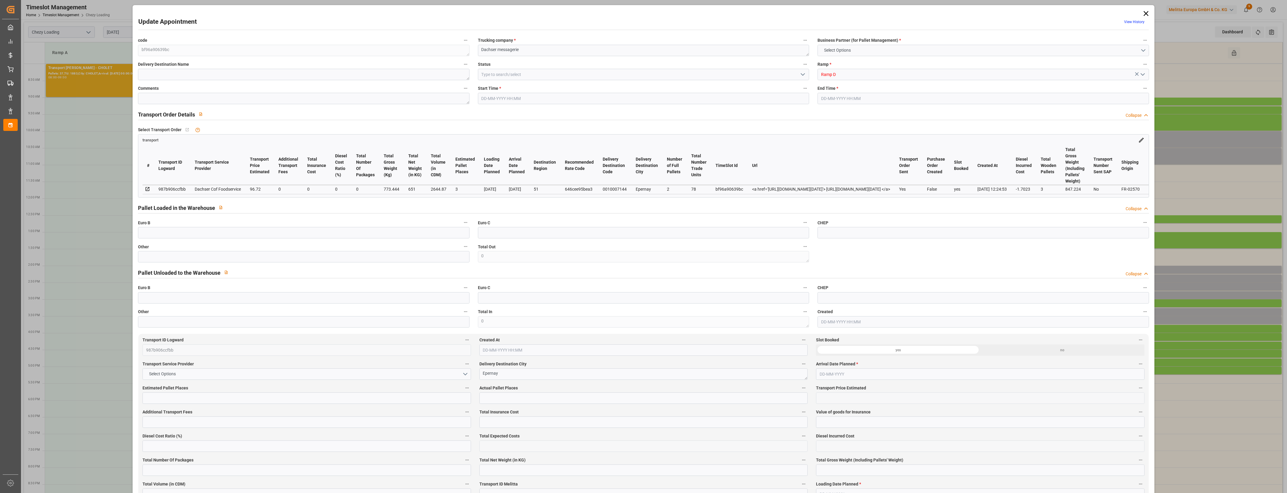
type input "101"
type input "773.444"
type input "0"
type input "4710.8598"
type input "0"
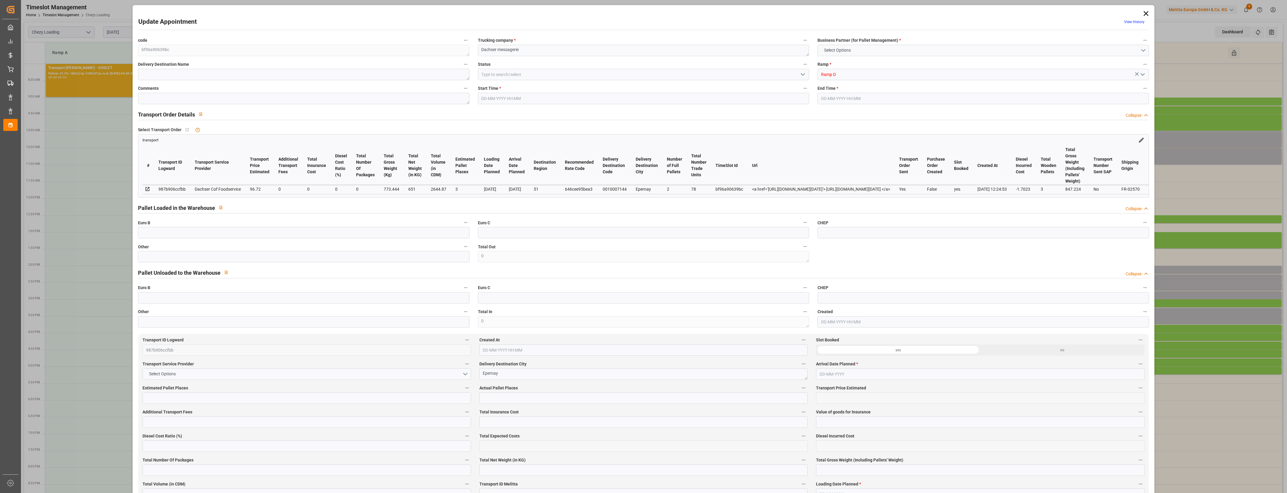
type input "0"
type input "21"
type input "35"
type input "02-10-2025 14:15"
type input "02-10-2025 14:30"
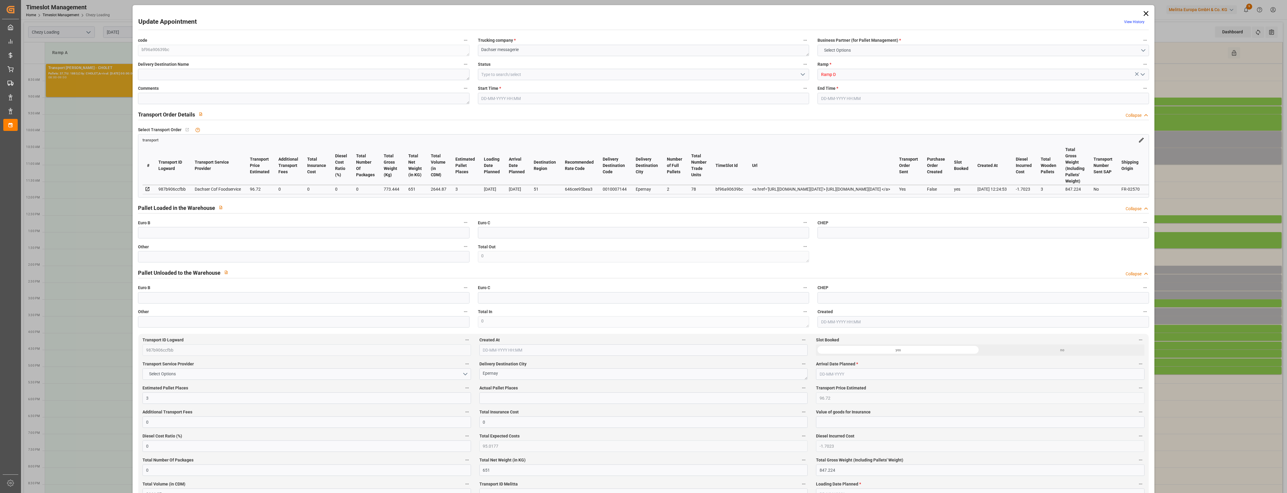
type input "01-10-2025 12:50"
type input "[DATE] 12:24"
type input "[DATE]"
type input "03-10-2025"
click at [320, 260] on input "text" at bounding box center [303, 256] width 331 height 11
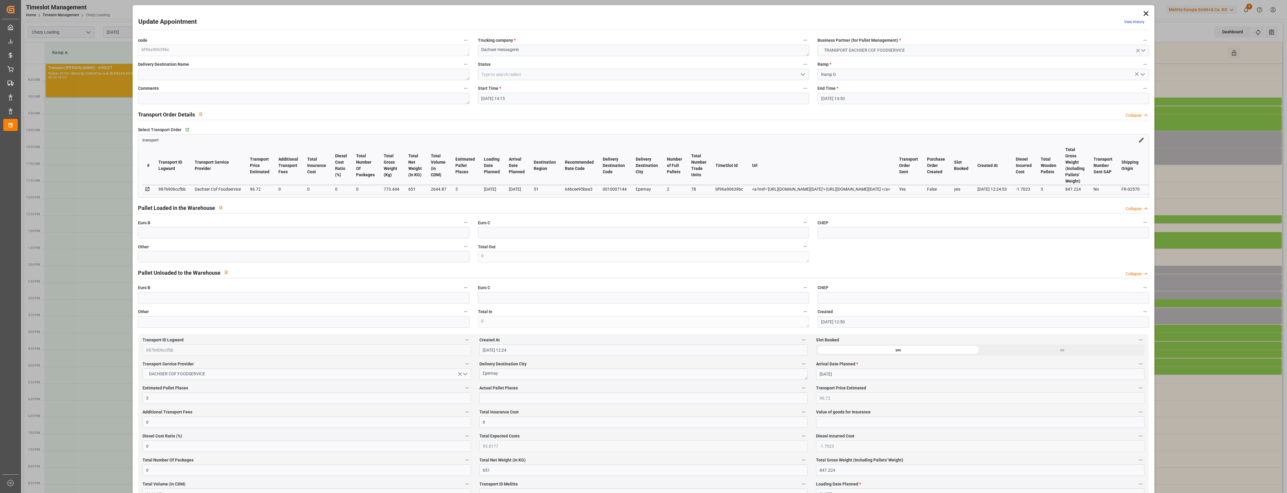
click at [88, 284] on div "Update Appointment View History code bf96a90639bc Trucking company * Dachser me…" at bounding box center [643, 246] width 1287 height 493
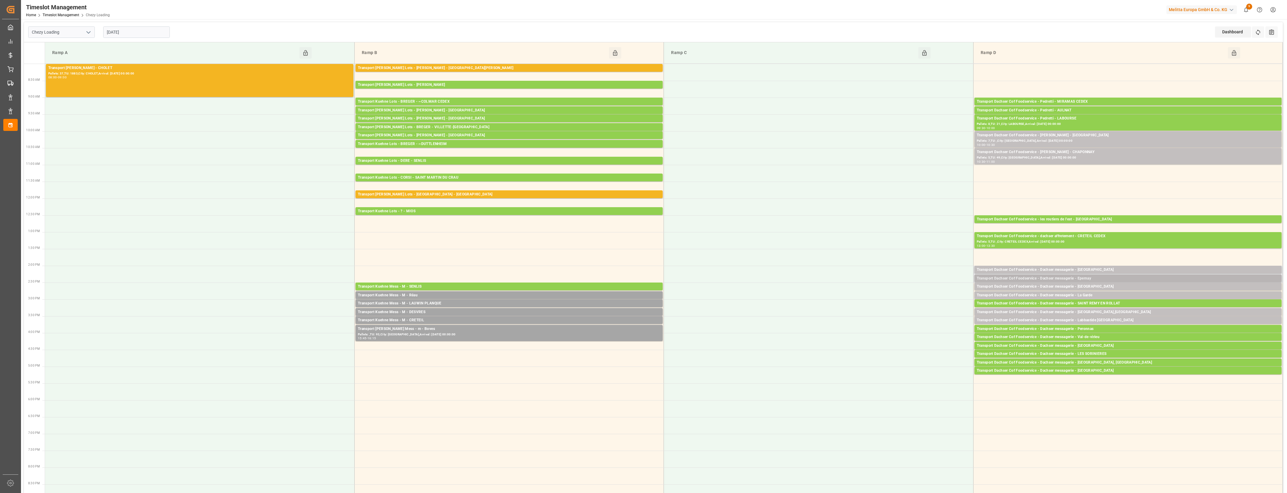
click at [1087, 279] on div "Transport Dachser Cof Foodservice - Dachser messagerie - Epernay" at bounding box center [1128, 278] width 302 height 6
click at [913, 296] on button "Open" at bounding box center [895, 296] width 42 height 7
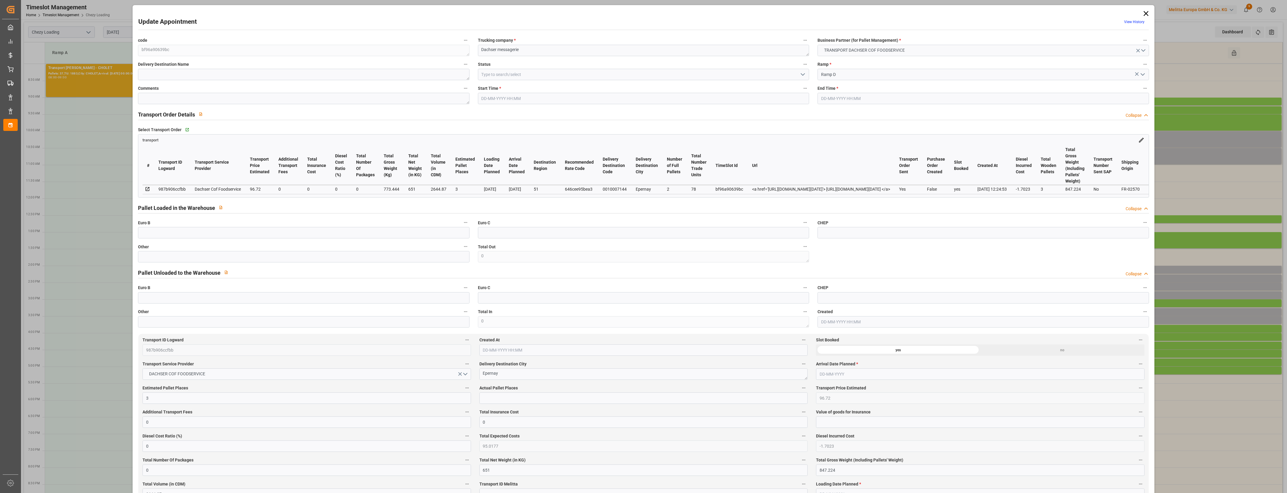
type input "02-10-2025 14:15"
type input "02-10-2025 14:30"
type input "01-10-2025 12:50"
type input "[DATE] 12:24"
type input "[DATE]"
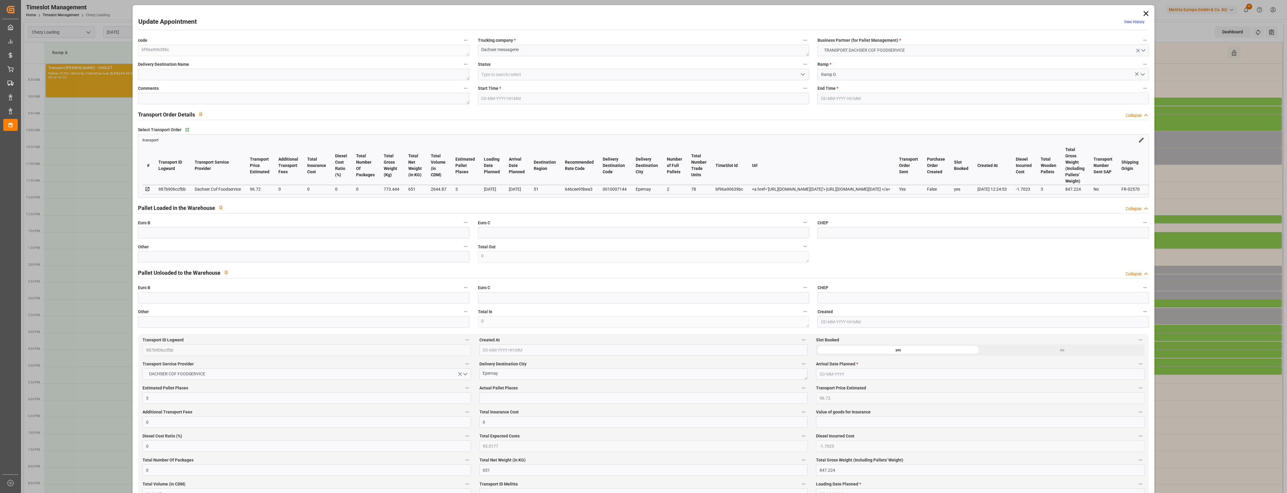
type input "03-10-2025"
click at [171, 262] on input "text" at bounding box center [303, 256] width 331 height 11
type input "3"
click at [501, 401] on input "text" at bounding box center [644, 397] width 328 height 11
type input "3"
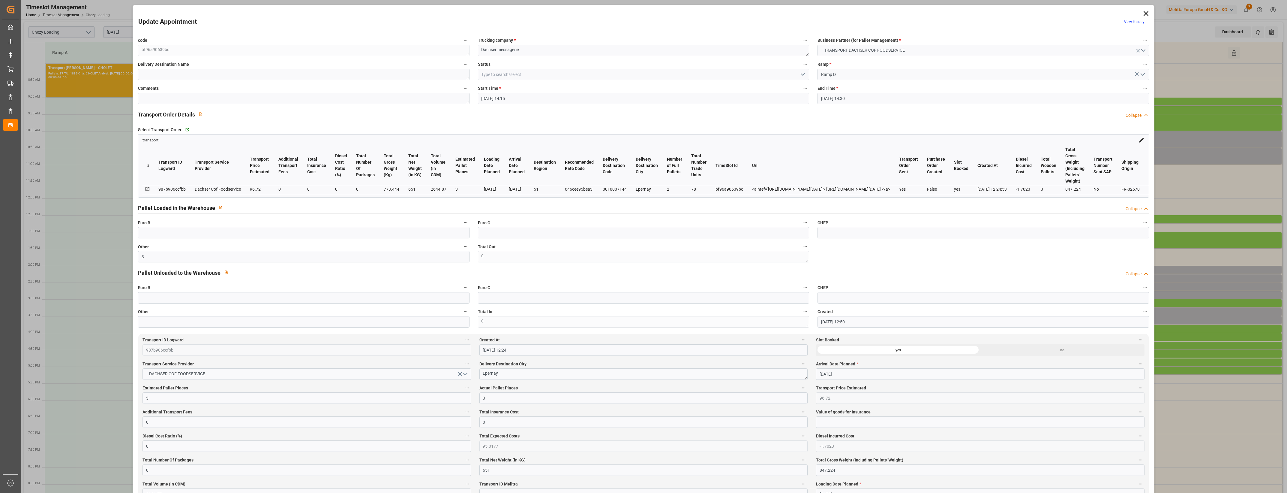
click at [555, 390] on label "Actual Pallet Places" at bounding box center [644, 388] width 328 height 8
click at [800, 390] on button "Actual Pallet Places" at bounding box center [804, 388] width 8 height 8
click at [563, 388] on div at bounding box center [643, 246] width 1287 height 493
click at [803, 76] on icon "open menu" at bounding box center [802, 74] width 7 height 7
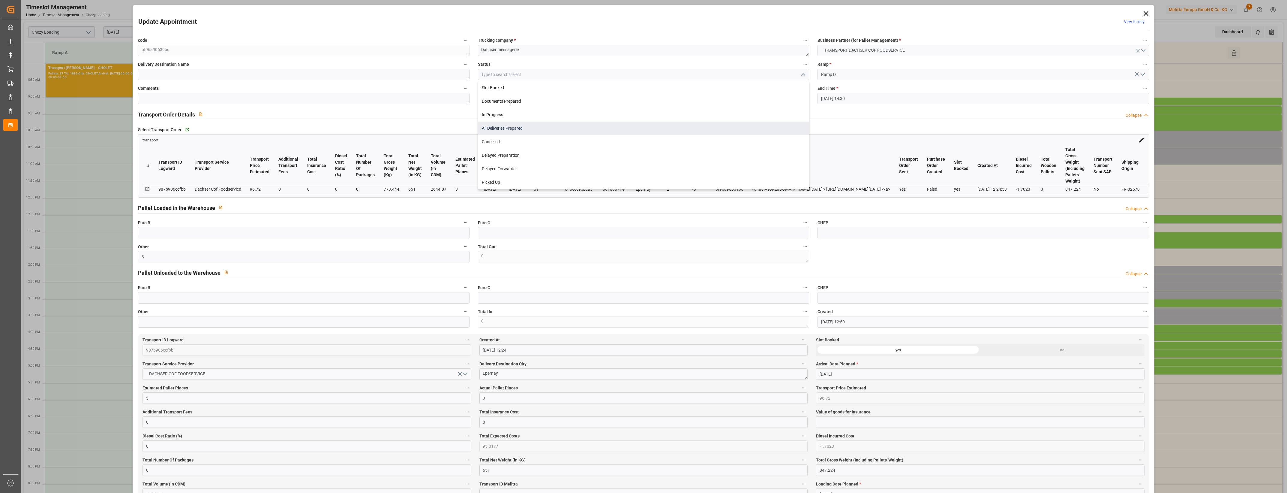
click at [496, 130] on div "All Deliveries Prepared" at bounding box center [643, 129] width 331 height 14
type input "All Deliveries Prepared"
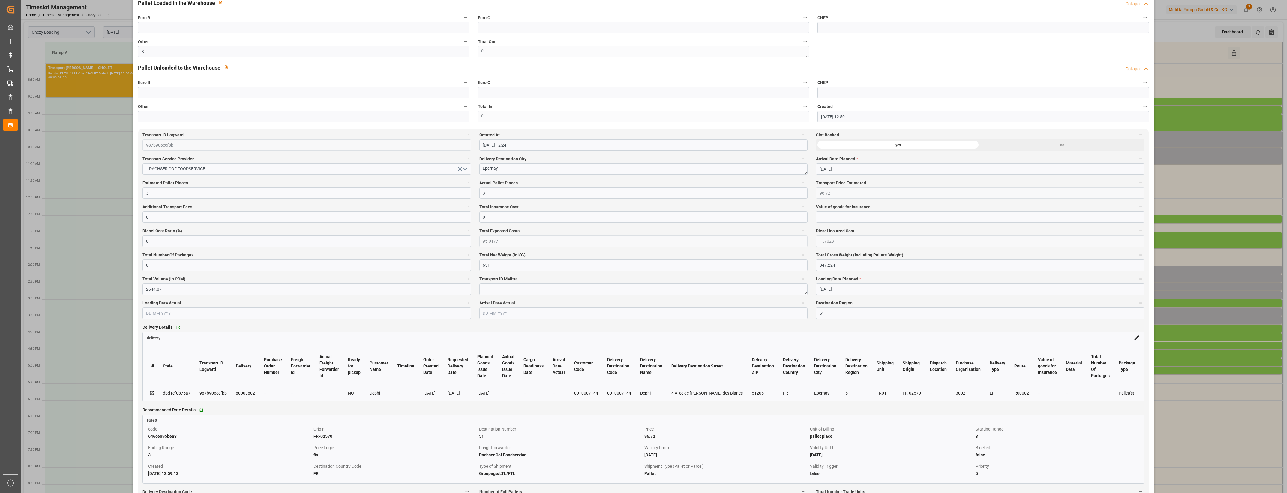
scroll to position [225, 0]
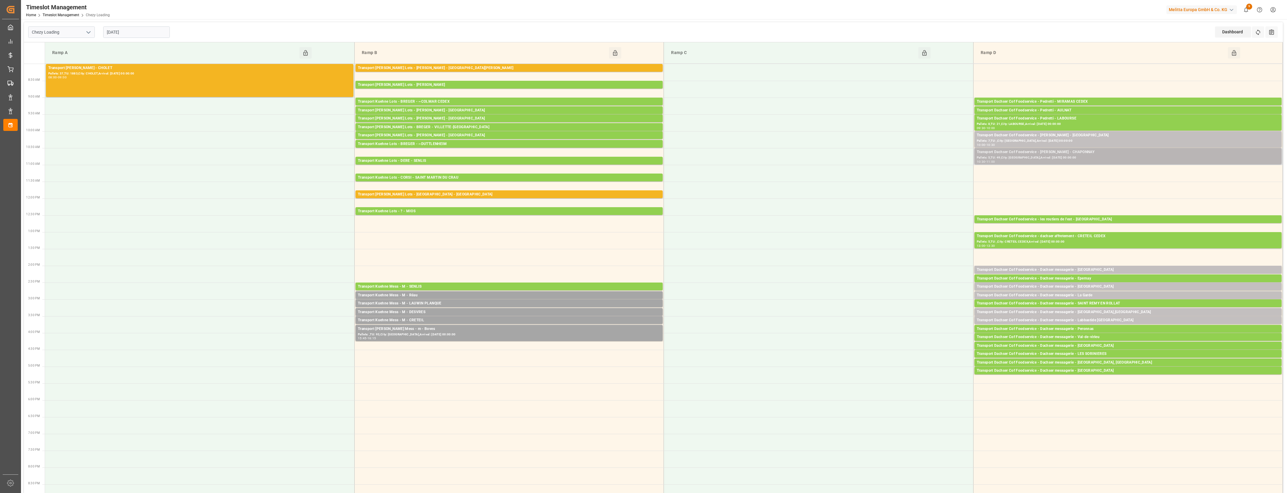
click at [1069, 154] on div "Transport Dachser Cof Foodservice - Pedretti - CHAPONNAY" at bounding box center [1128, 152] width 302 height 6
click at [1073, 140] on div "Pallets: 7,TU: ,City: Le Pontet,Arrival: 2025-10-07 00:00:00" at bounding box center [1128, 140] width 302 height 5
click at [1012, 140] on div "Pallets: 7,TU: ,City: Le Pontet,Arrival: 2025-10-07 00:00:00" at bounding box center [1128, 140] width 302 height 5
click at [905, 163] on button "Open" at bounding box center [895, 162] width 42 height 7
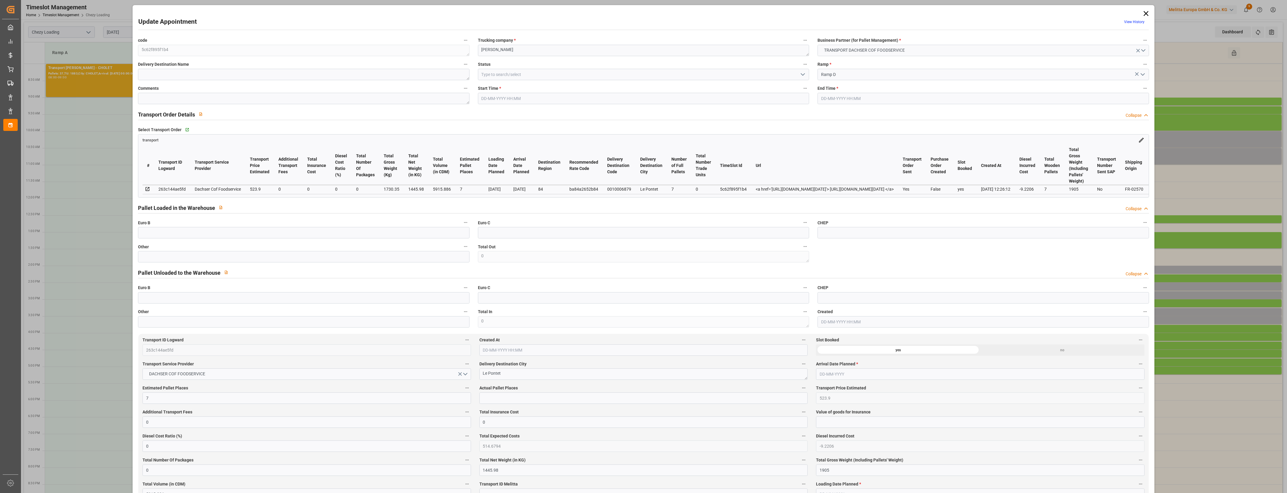
type input "7"
type input "523.9"
type input "0"
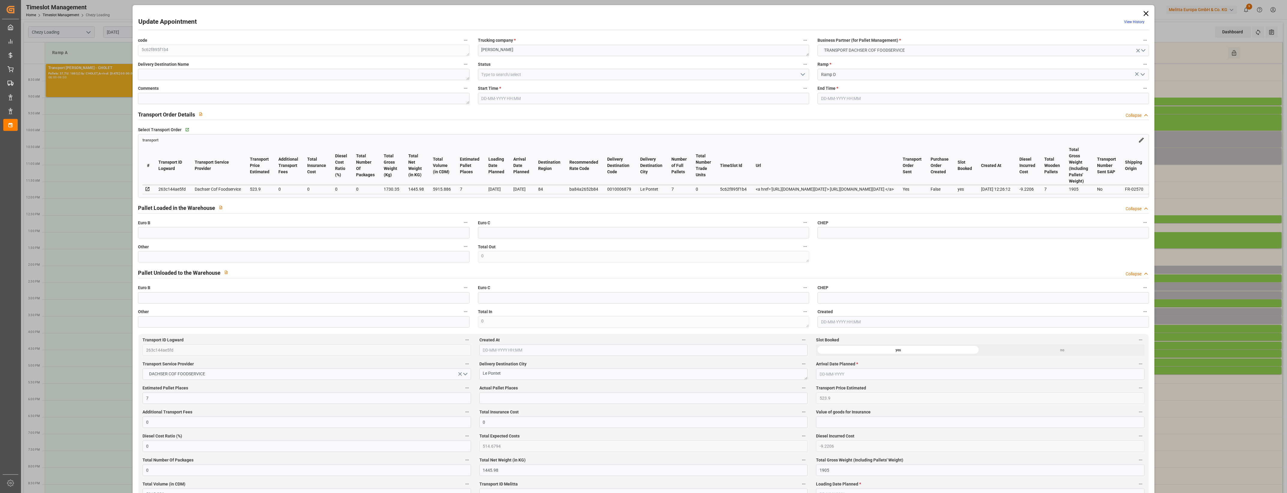
type input "514.6794"
type input "-9.2206"
type input "0"
type input "1445.98"
type input "1905"
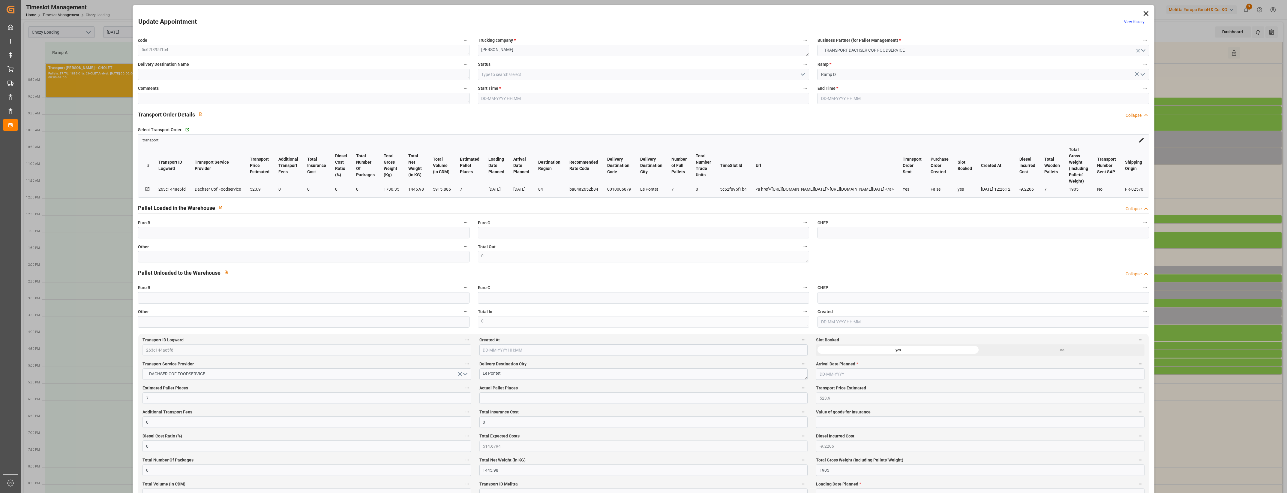
type input "5915.886"
type input "84"
type input "7"
type input "0"
type input "7"
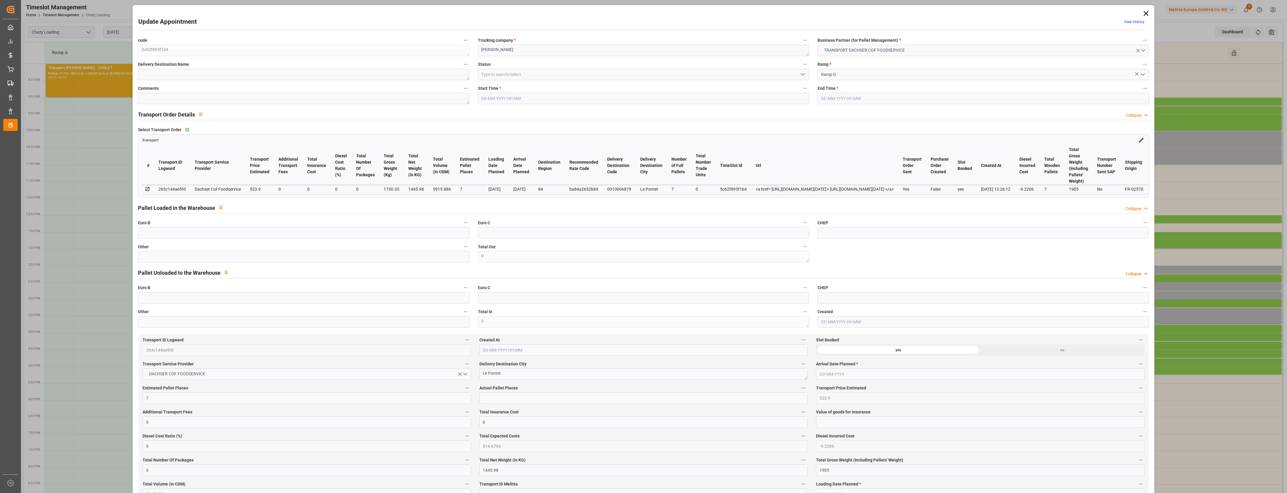
type input "101"
type input "1730.35"
type input "0"
type input "4710.8598"
type input "0"
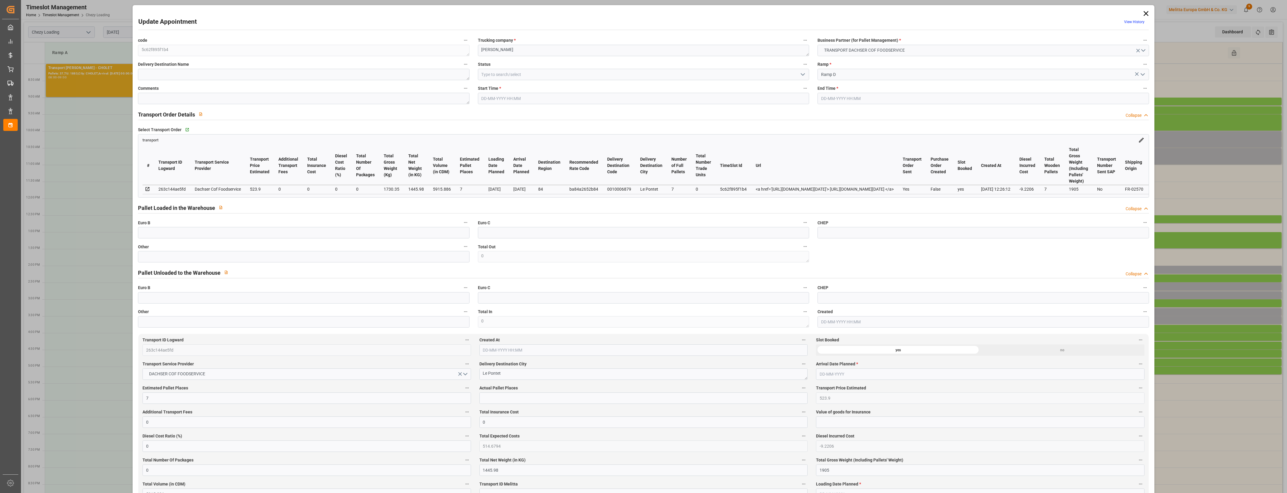
type input "0"
type input "21"
type input "35"
type input "02-10-2025 10:00"
type input "02-10-2025 10:30"
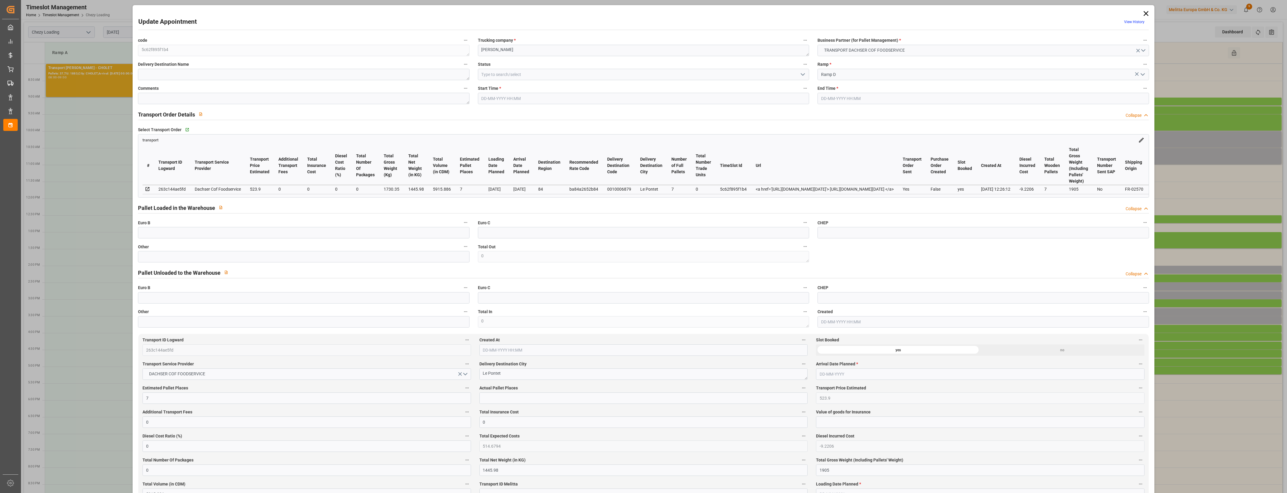
type input "01-10-2025 14:03"
type input "01-10-2025 12:26"
type input "[DATE]"
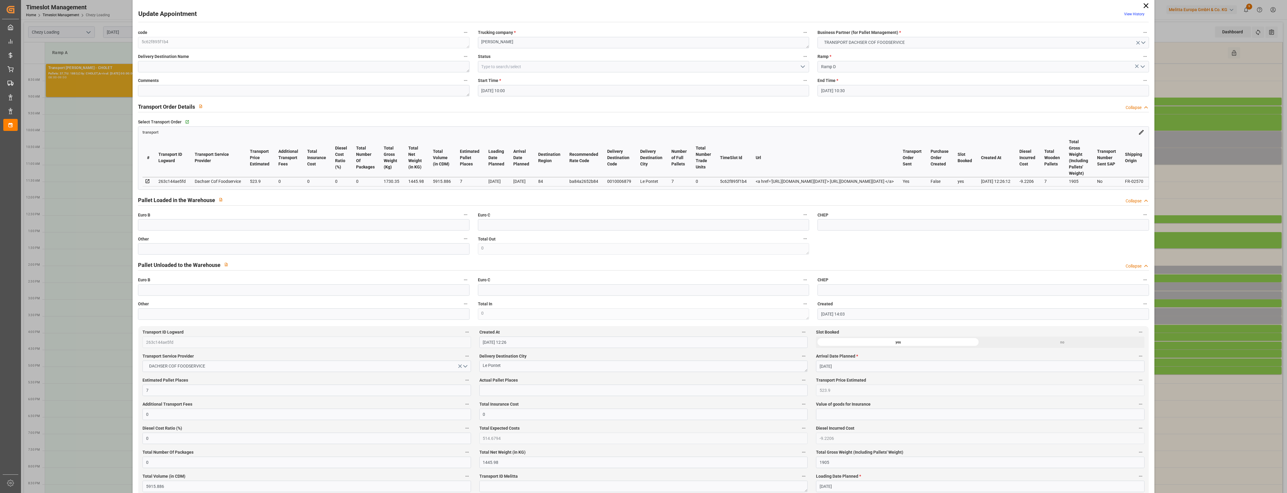
scroll to position [0, 0]
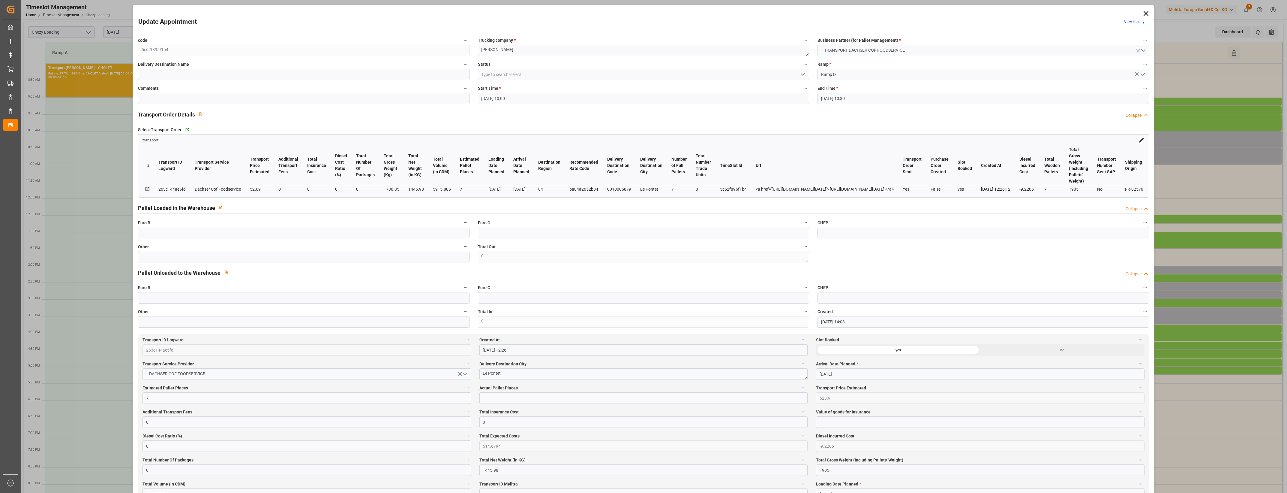
click at [1144, 12] on icon at bounding box center [1146, 13] width 5 height 5
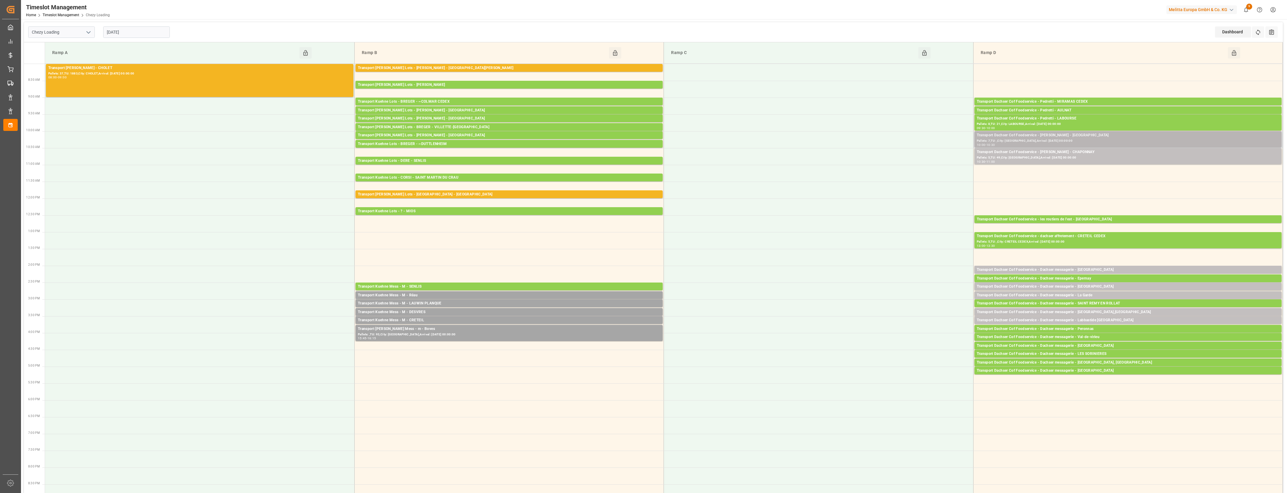
click at [1075, 136] on div "Transport Dachser Cof Foodservice - Pedretti - Le Pontet" at bounding box center [1128, 135] width 302 height 6
click at [903, 162] on button "Open" at bounding box center [895, 162] width 42 height 7
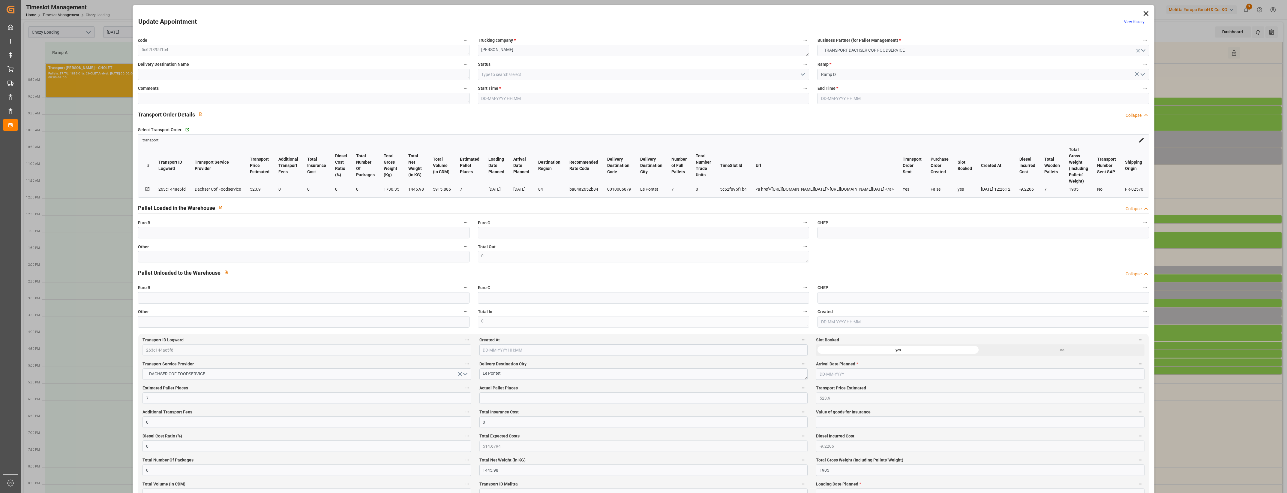
type input "7"
type input "523.9"
type input "0"
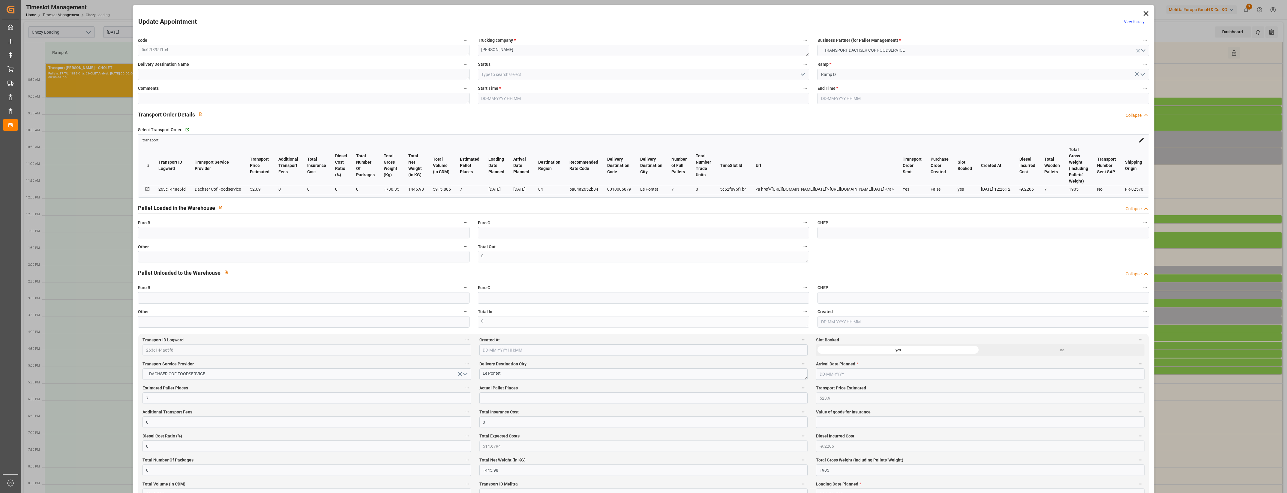
type input "514.6794"
type input "-9.2206"
type input "0"
type input "1445.98"
type input "1905"
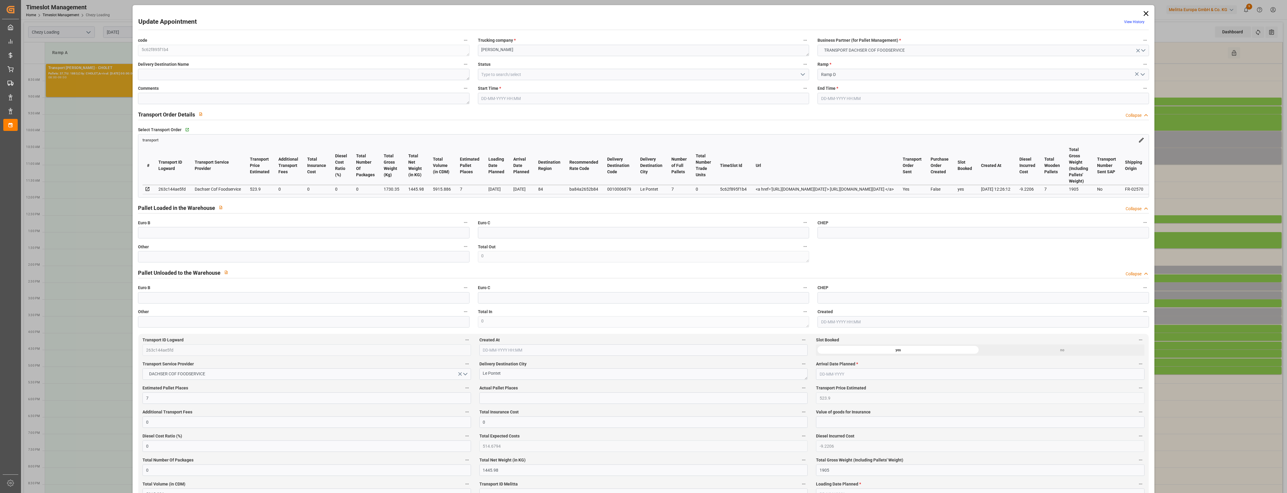
type input "5915.886"
type input "84"
type input "7"
type input "0"
type input "7"
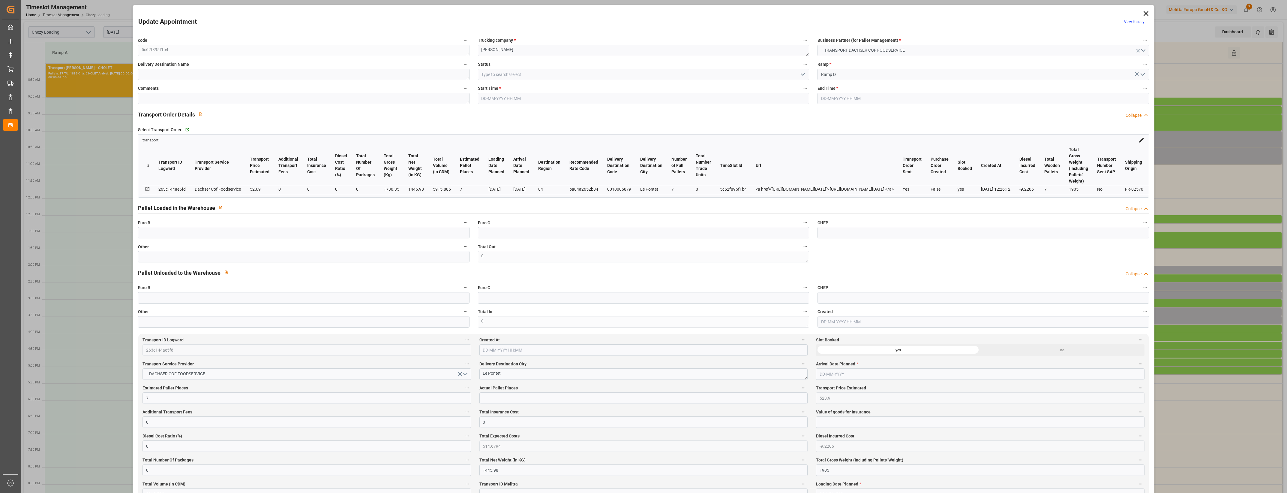
type input "101"
type input "1730.35"
type input "0"
type input "4710.8598"
type input "0"
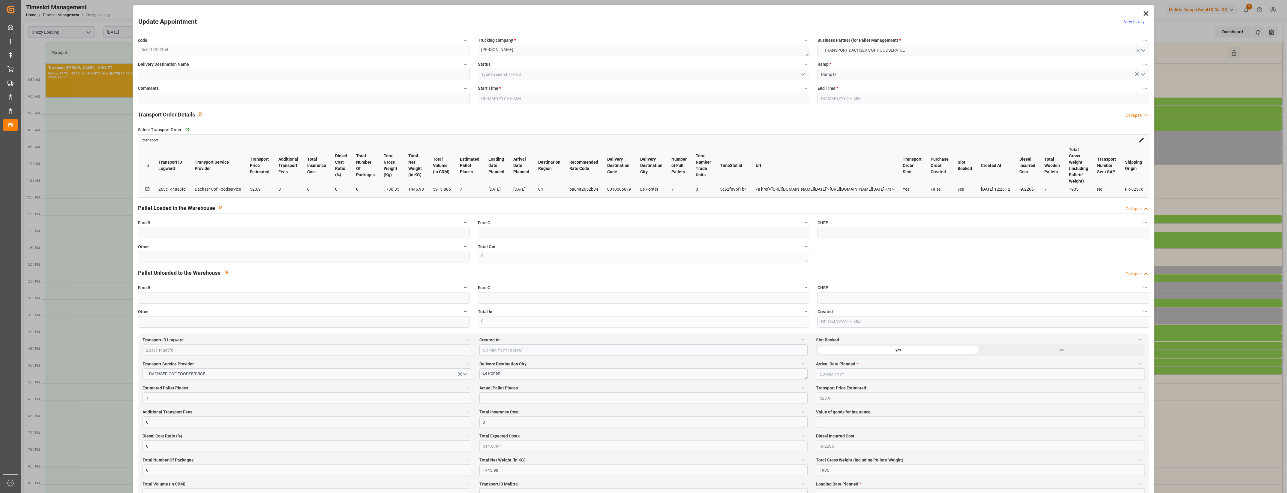
type input "0"
type input "21"
type input "35"
type input "02-10-2025 10:00"
type input "02-10-2025 10:30"
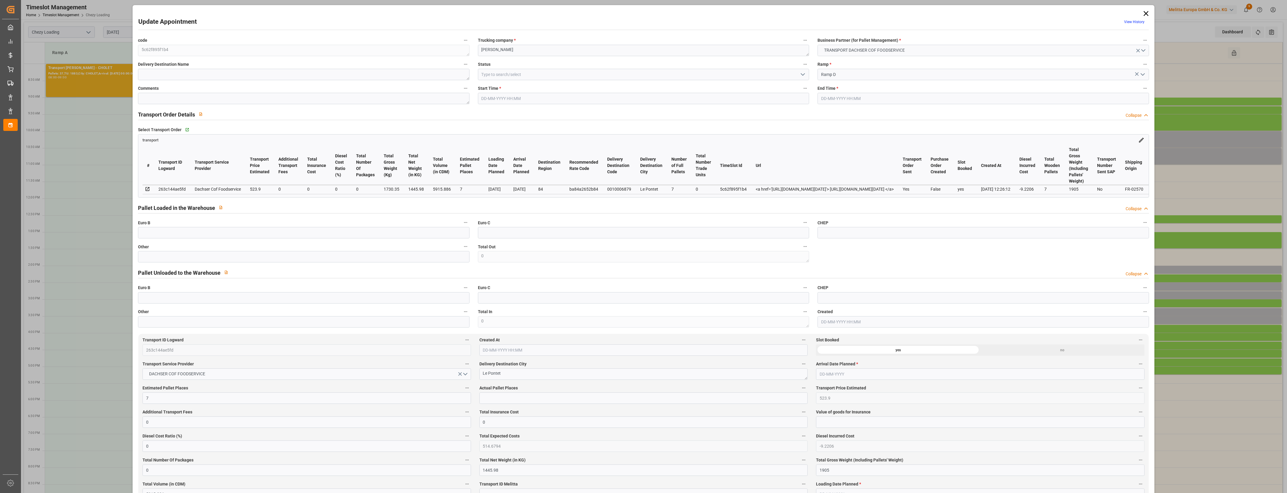
type input "01-10-2025 14:03"
type input "01-10-2025 12:26"
type input "[DATE]"
click at [802, 73] on icon "open menu" at bounding box center [802, 74] width 7 height 7
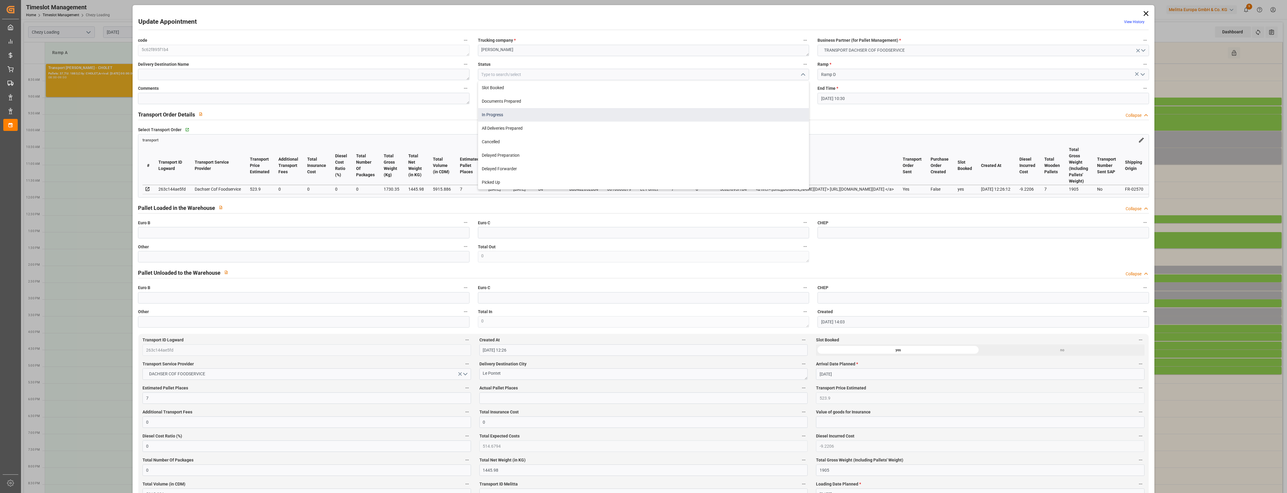
click at [498, 116] on div "In Progress" at bounding box center [643, 115] width 331 height 14
type input "In Progress"
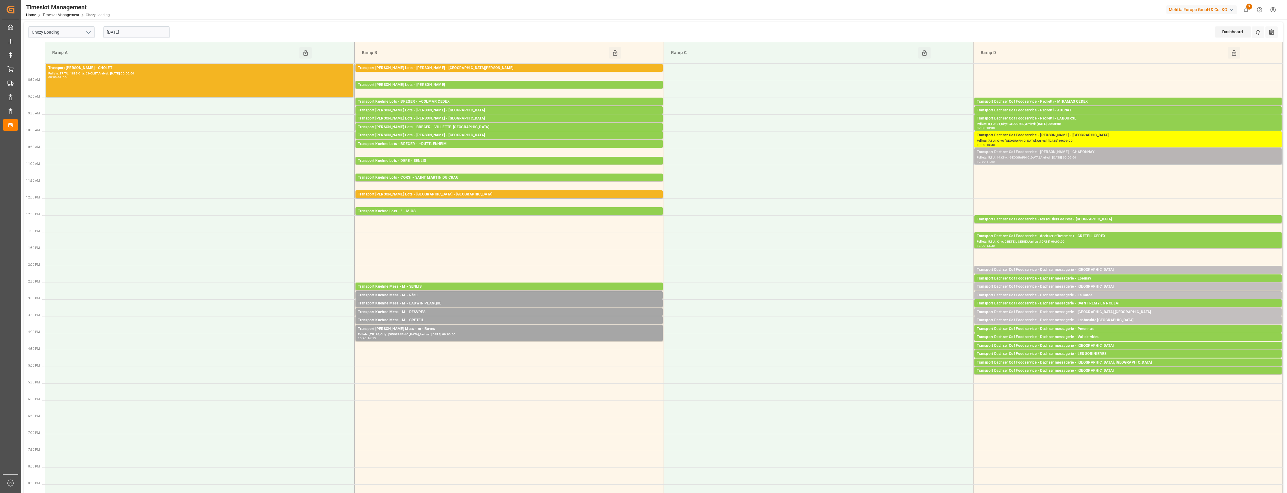
click at [1091, 152] on div "Transport Dachser Cof Foodservice - Pedretti - CHAPONNAY" at bounding box center [1128, 152] width 302 height 6
click at [914, 179] on button "Open" at bounding box center [895, 179] width 42 height 7
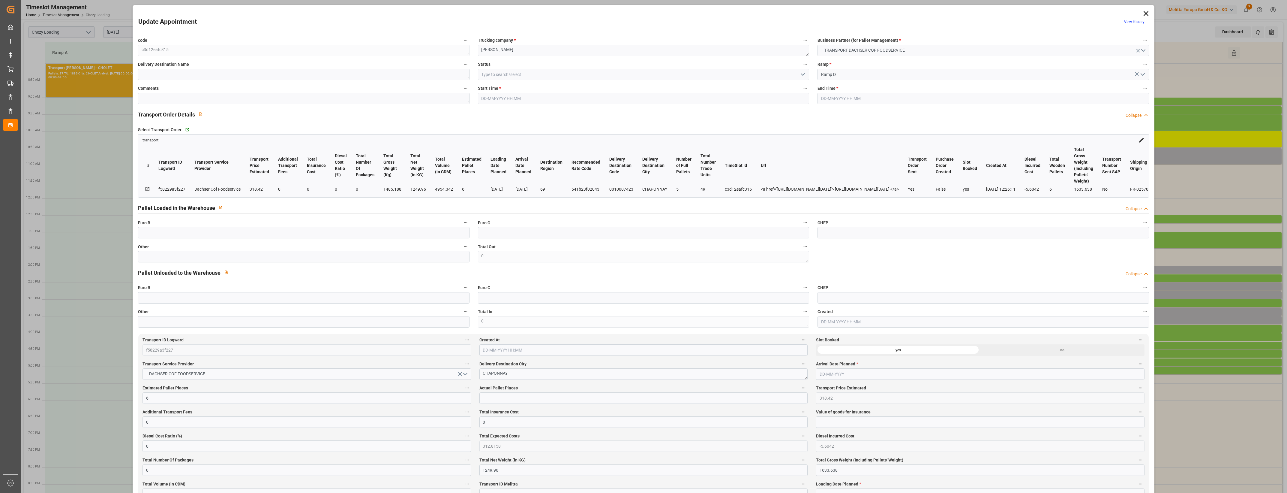
type input "02-10-2025 10:30"
type input "02-10-2025 11:00"
type input "01-10-2025 14:04"
type input "01-10-2025 12:26"
type input "[DATE]"
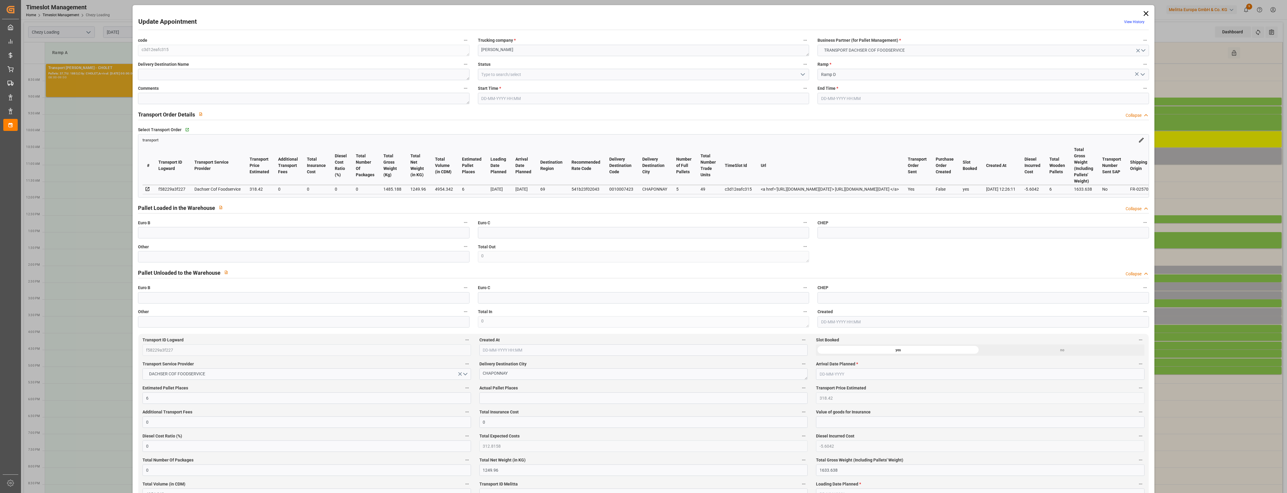
type input "03-10-2025"
click at [1145, 14] on icon at bounding box center [1146, 13] width 8 height 8
